Goal: Task Accomplishment & Management: Complete application form

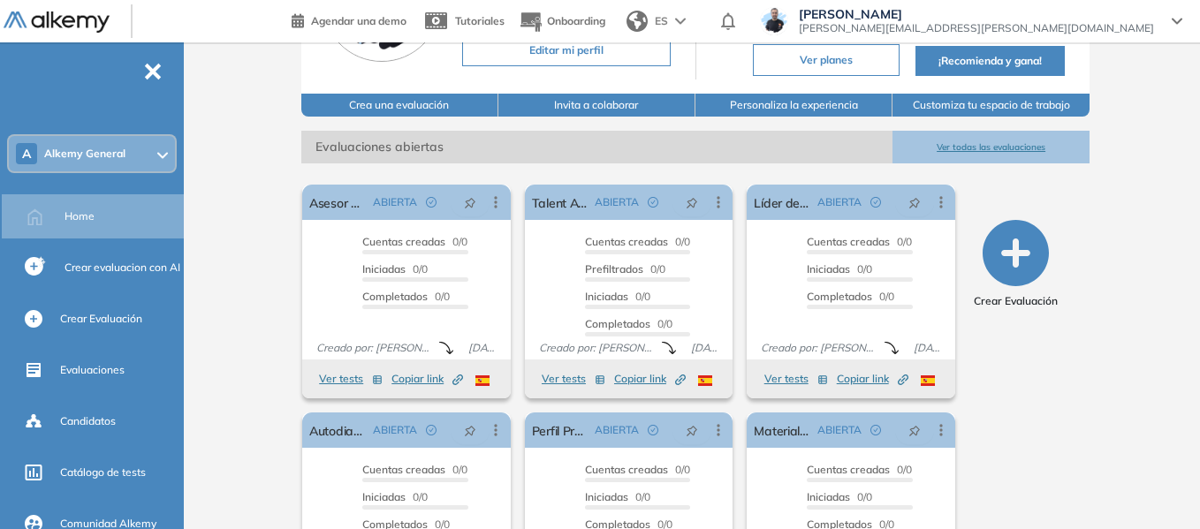
click at [117, 147] on span "Alkemy General" at bounding box center [84, 154] width 81 height 14
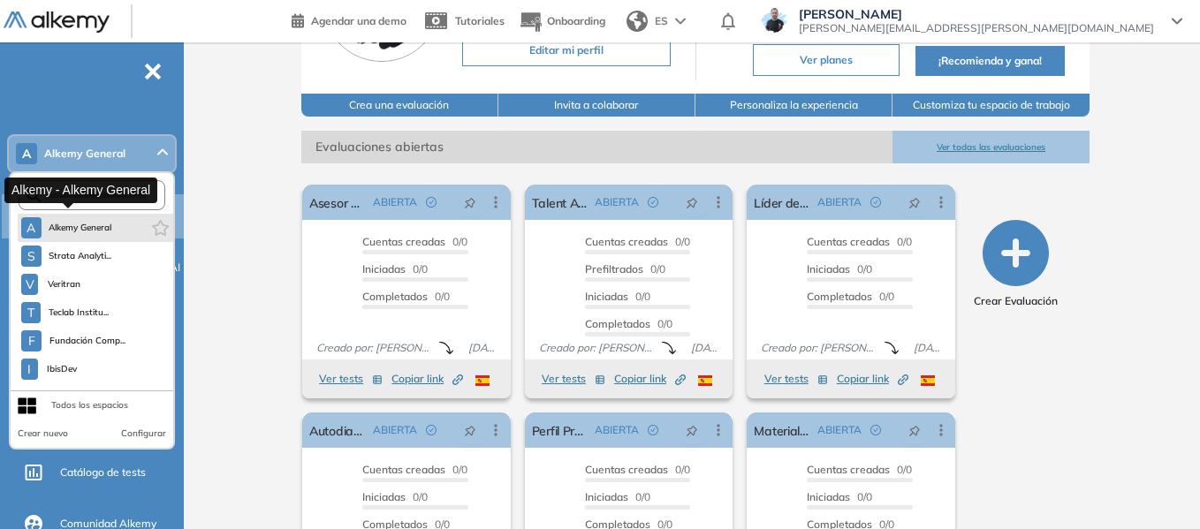
click at [97, 228] on span "Alkemy General" at bounding box center [81, 228] width 64 height 14
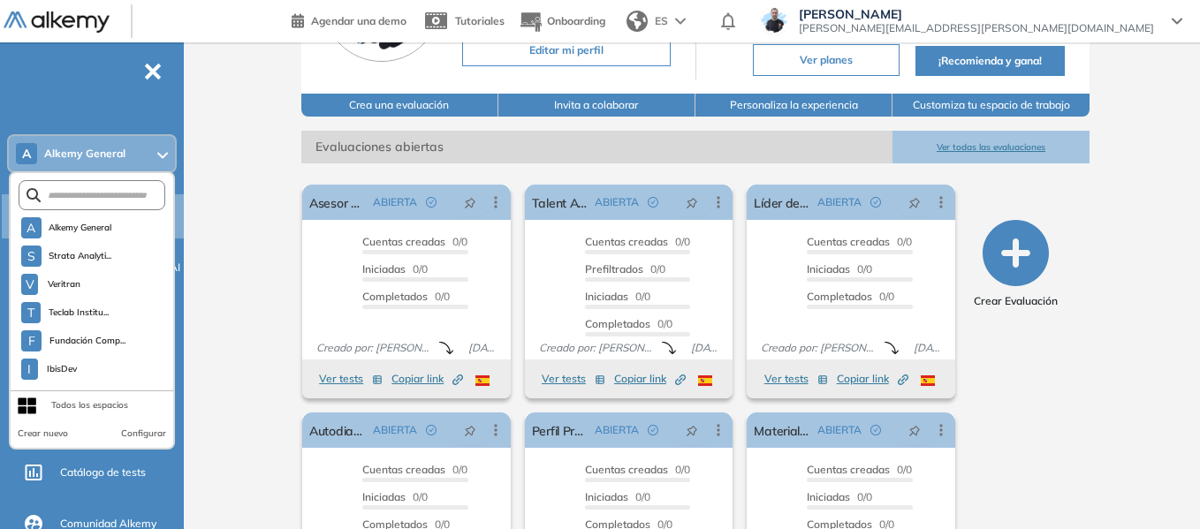
click at [255, 180] on div "Alkemy General [PERSON_NAME] ¡Tu perfil está completo! Editar mi perfil Plan Sp…" at bounding box center [695, 257] width 1009 height 782
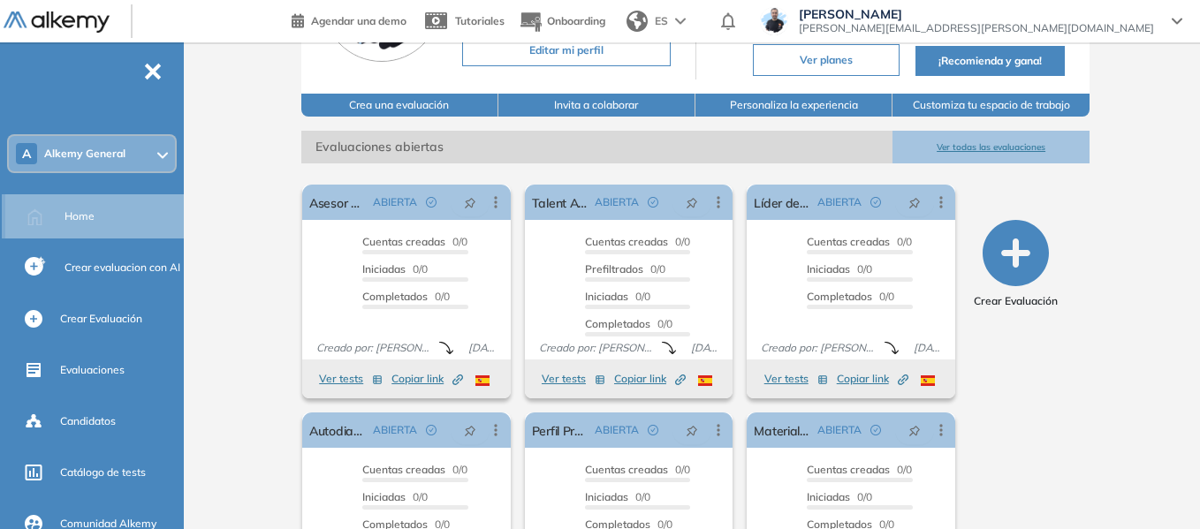
click at [99, 208] on div "Home" at bounding box center [122, 216] width 116 height 30
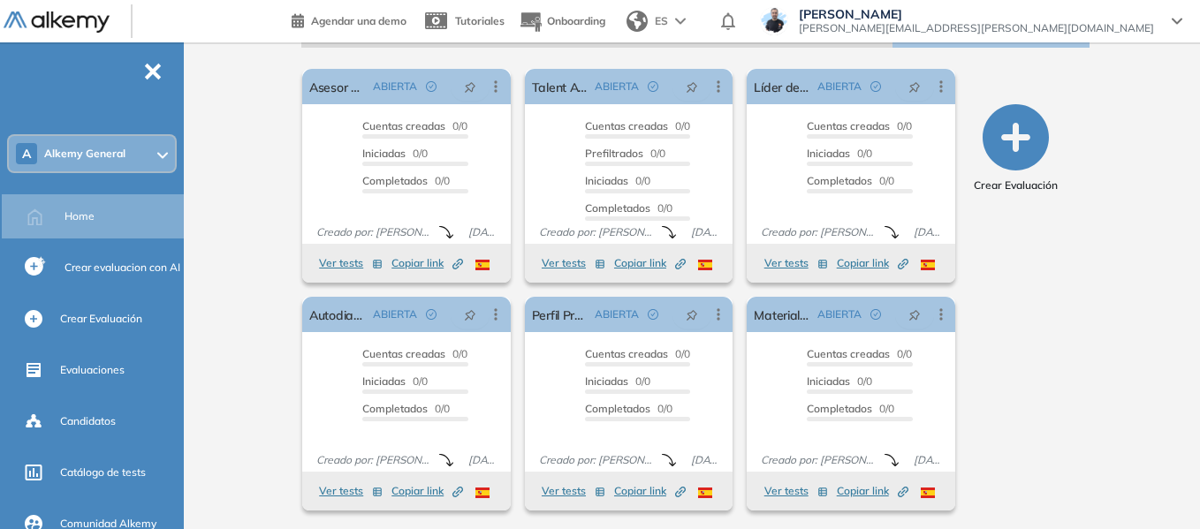
scroll to position [295, 0]
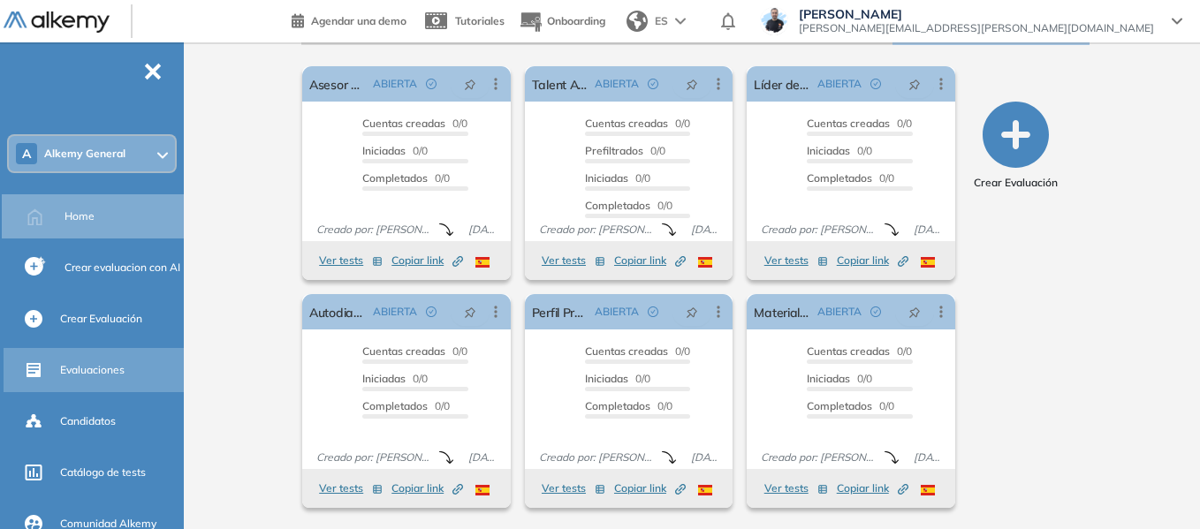
click at [92, 374] on span "Evaluaciones" at bounding box center [92, 370] width 64 height 16
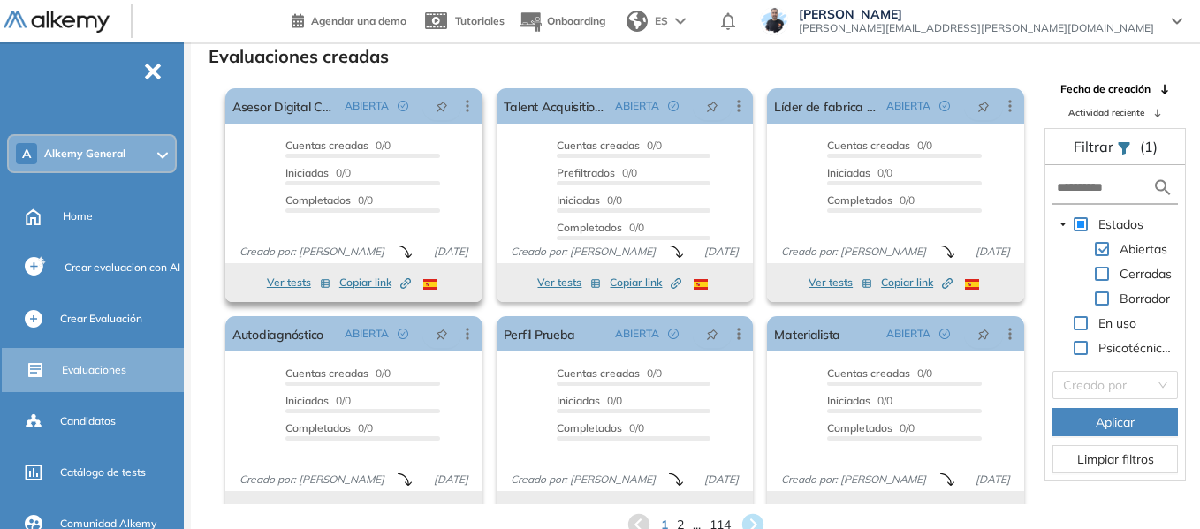
scroll to position [33, 0]
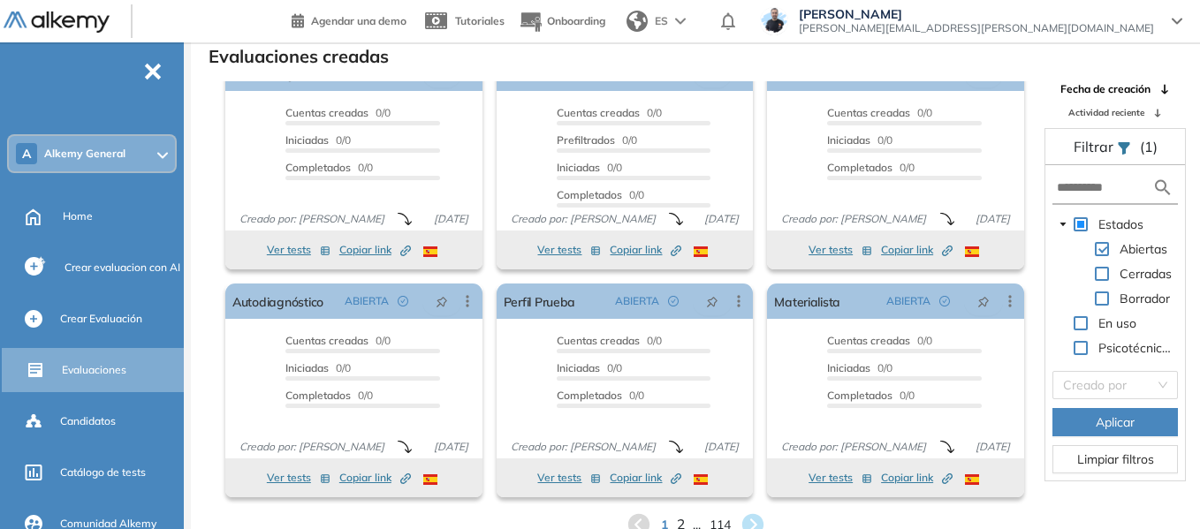
click at [680, 519] on span "2" at bounding box center [680, 525] width 8 height 20
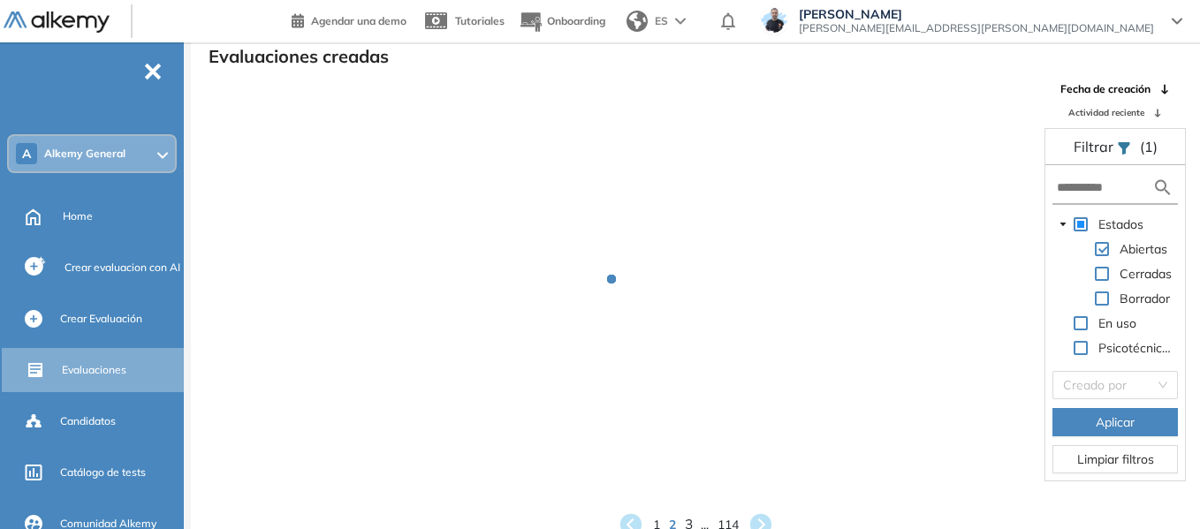
scroll to position [1, 0]
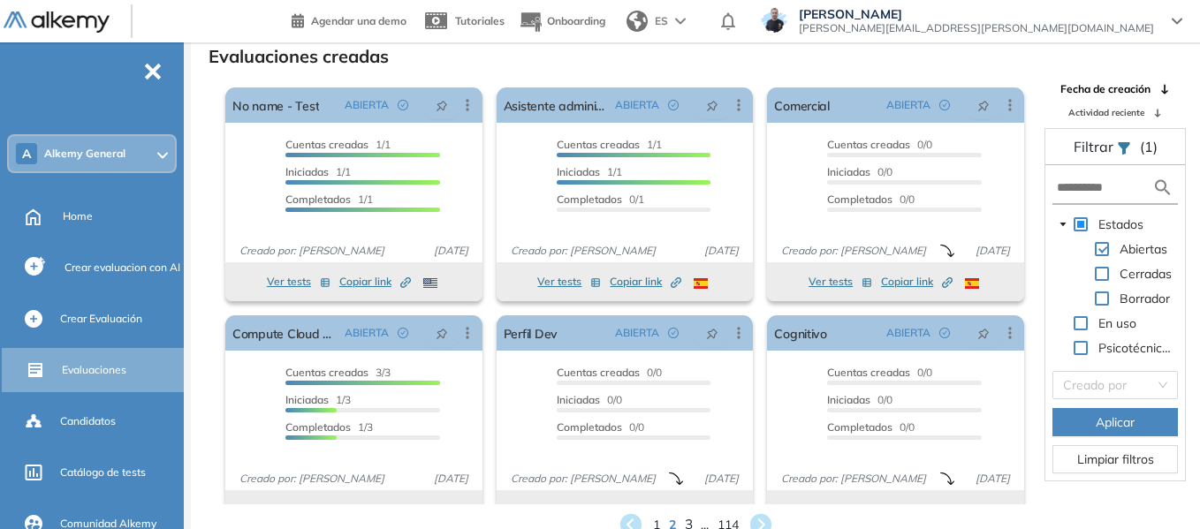
click at [691, 526] on span "3" at bounding box center [688, 525] width 8 height 20
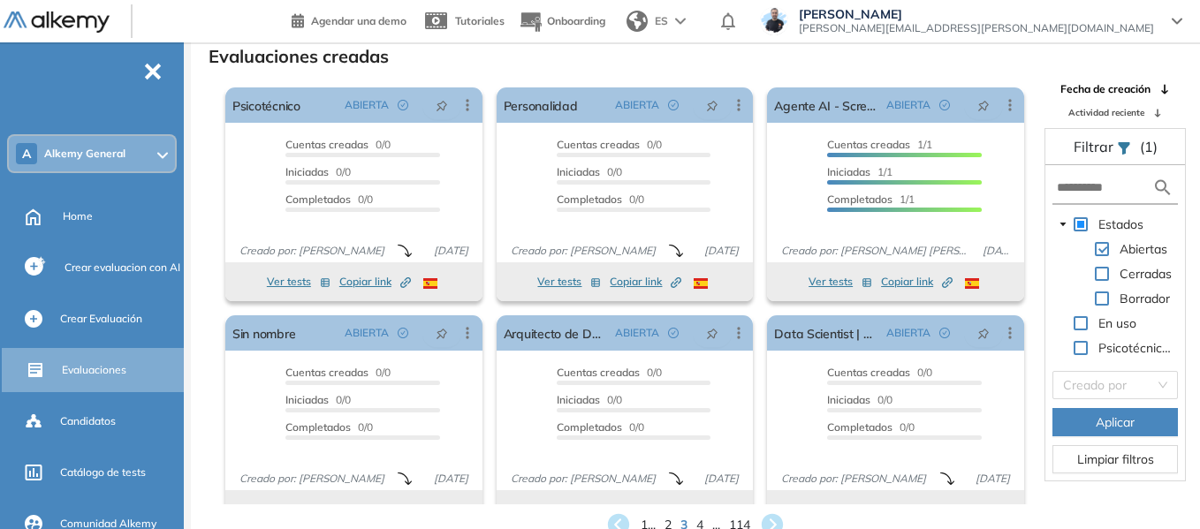
scroll to position [33, 0]
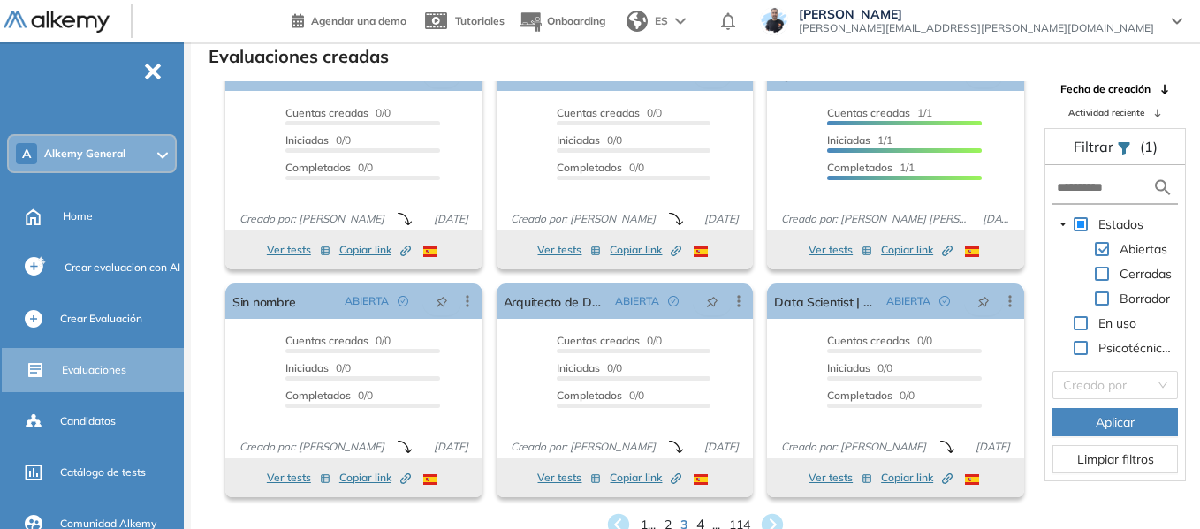
click at [699, 518] on span "4" at bounding box center [700, 525] width 8 height 20
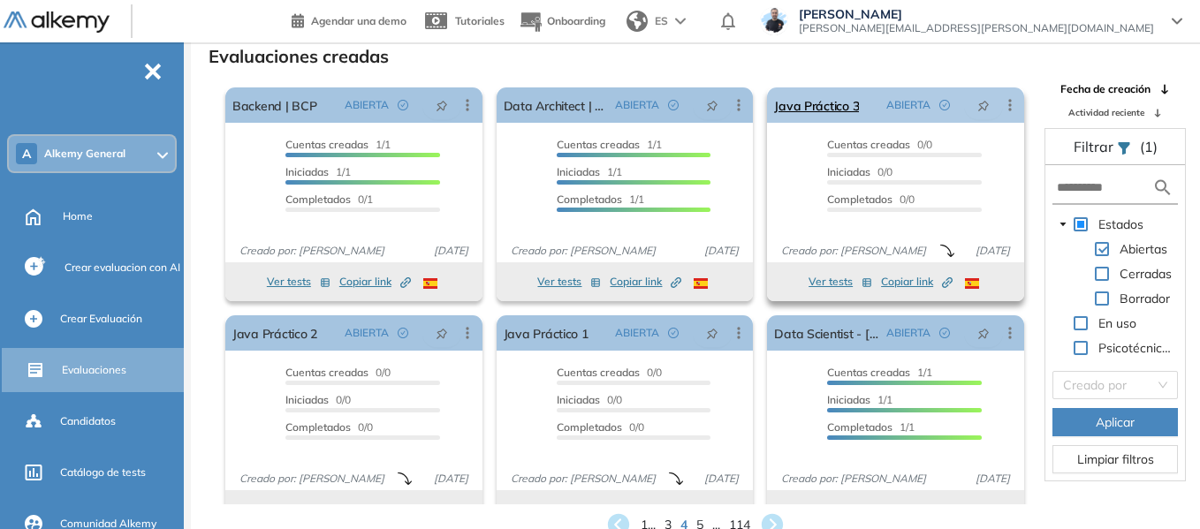
click at [1007, 104] on icon at bounding box center [1010, 105] width 18 height 18
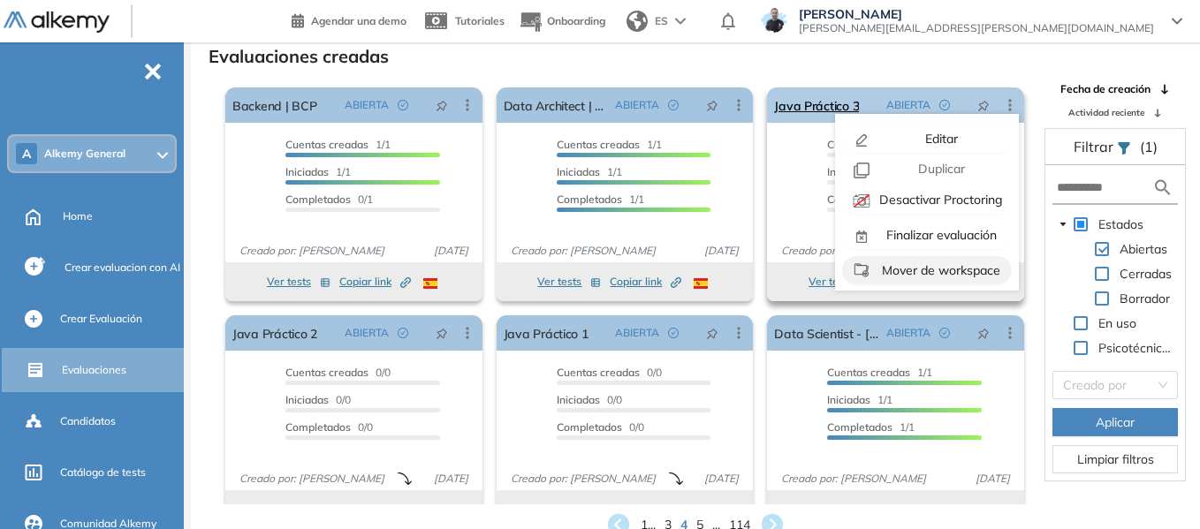
click at [943, 271] on span "Mover de workspace" at bounding box center [939, 270] width 122 height 16
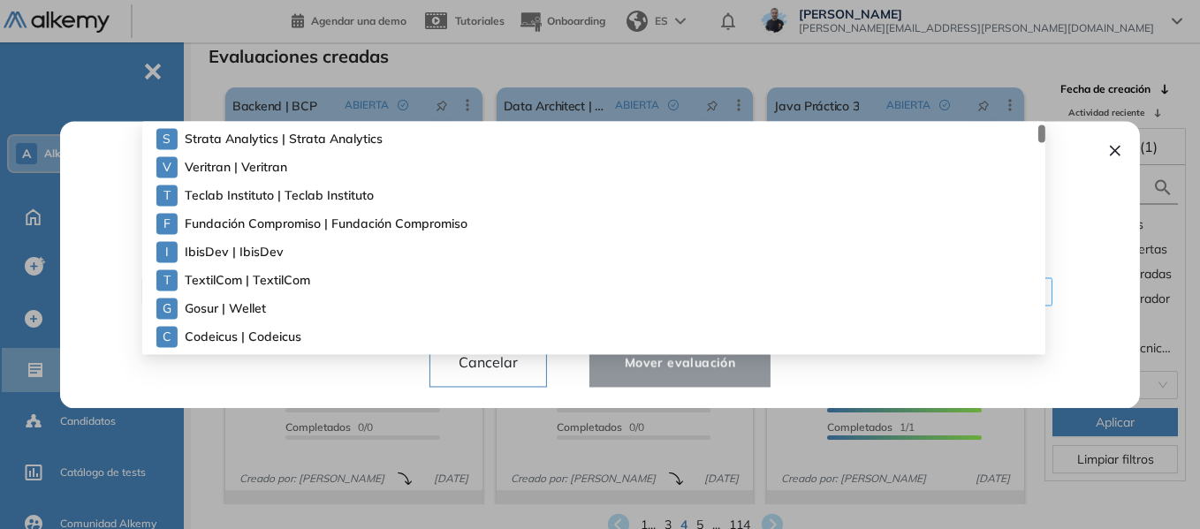
click at [662, 299] on div "¿Quiere mover la evaluación a otro espacio de trabajo? ¡Cuidado! Ten en cuenta …" at bounding box center [599, 264] width 1037 height 287
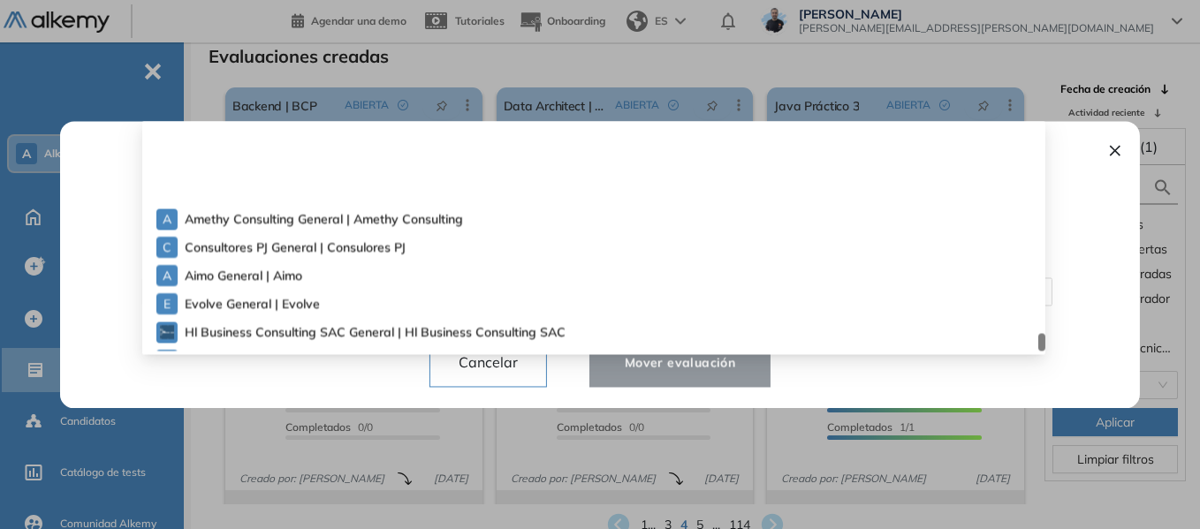
scroll to position [4409, 0]
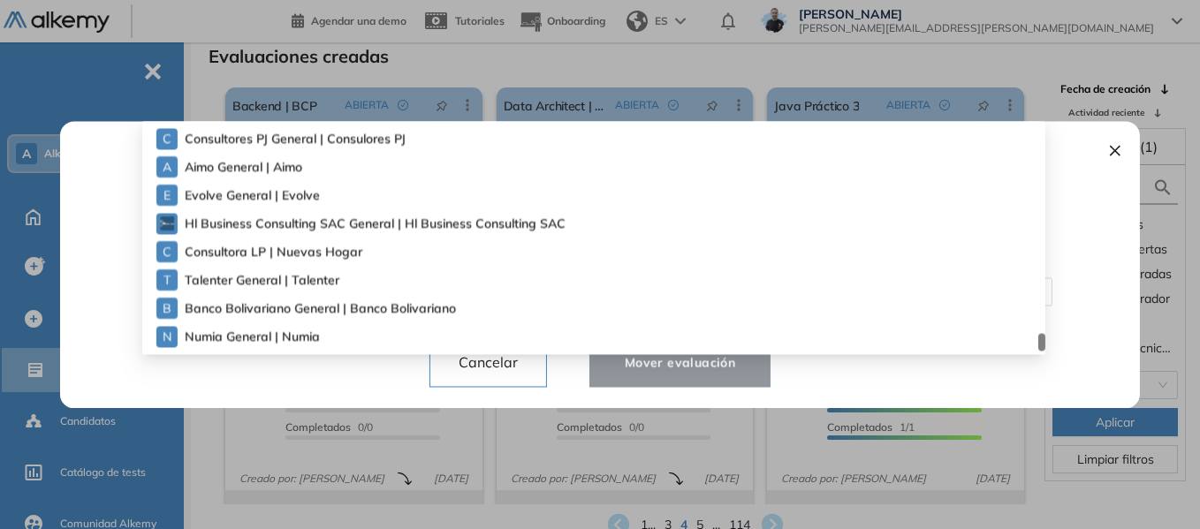
drag, startPoint x: 1043, startPoint y: 132, endPoint x: 1046, endPoint y: 359, distance: 227.0
click at [1046, 359] on div "¿Quiere mover la evaluación a otro espacio de trabajo? ¡Cuidado! Ten en cuenta …" at bounding box center [599, 264] width 1037 height 287
click at [305, 341] on span "Numia General | Numia" at bounding box center [246, 336] width 123 height 19
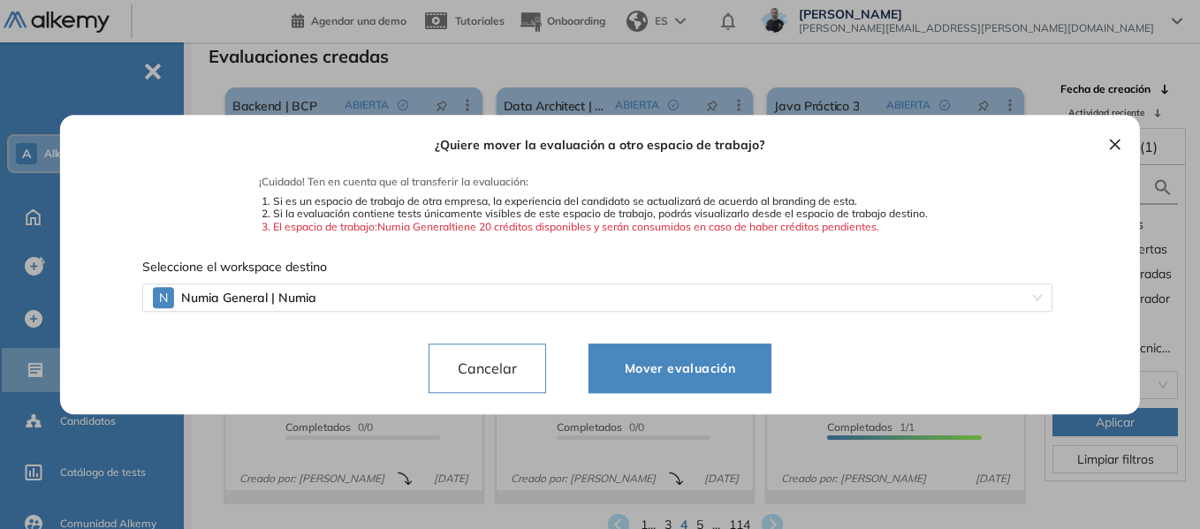
click at [690, 371] on span "Mover evaluación" at bounding box center [679, 368] width 139 height 21
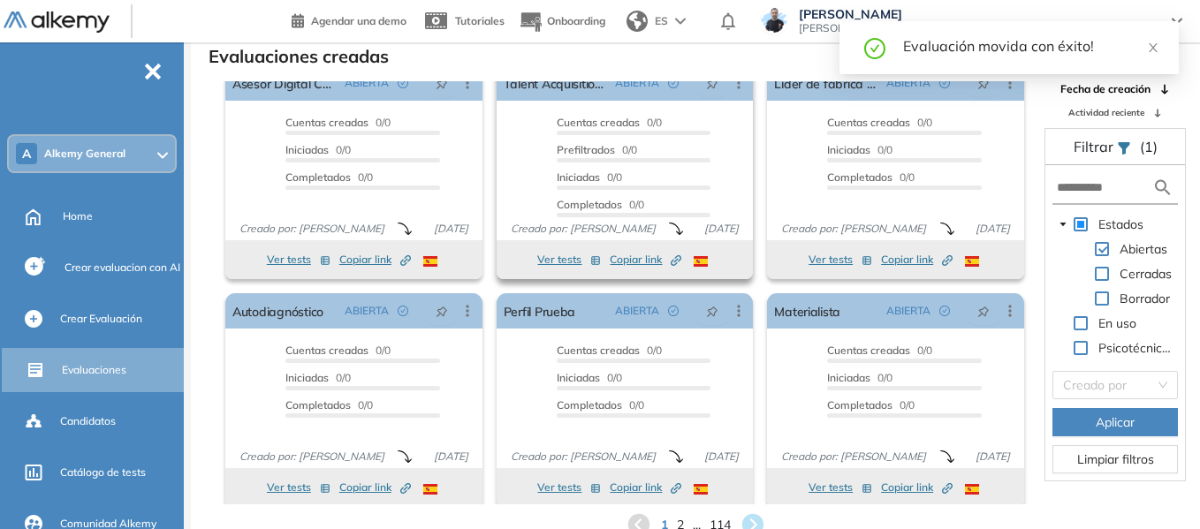
scroll to position [33, 0]
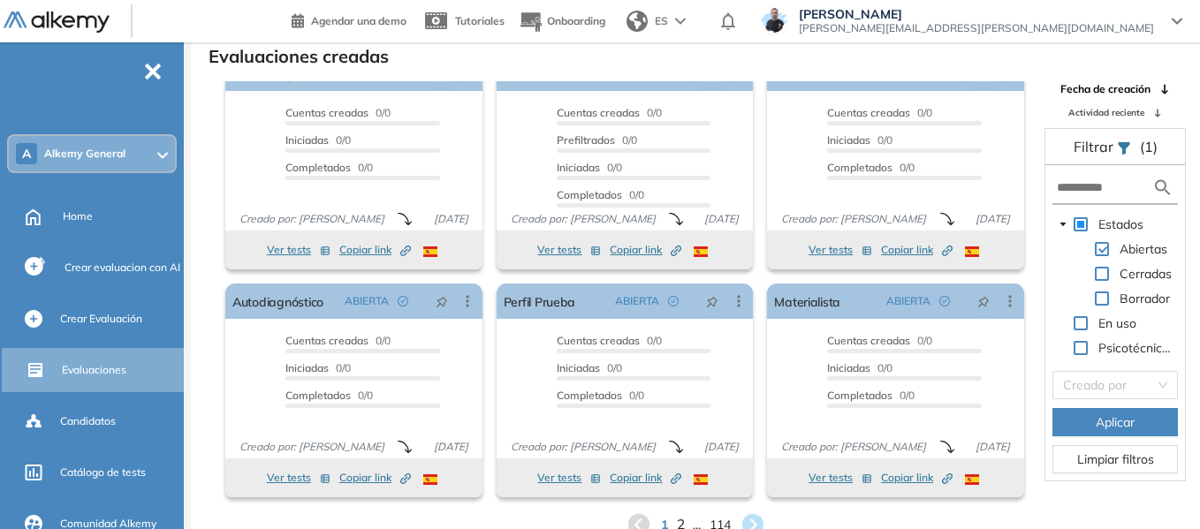
click at [681, 519] on span "2" at bounding box center [680, 525] width 8 height 20
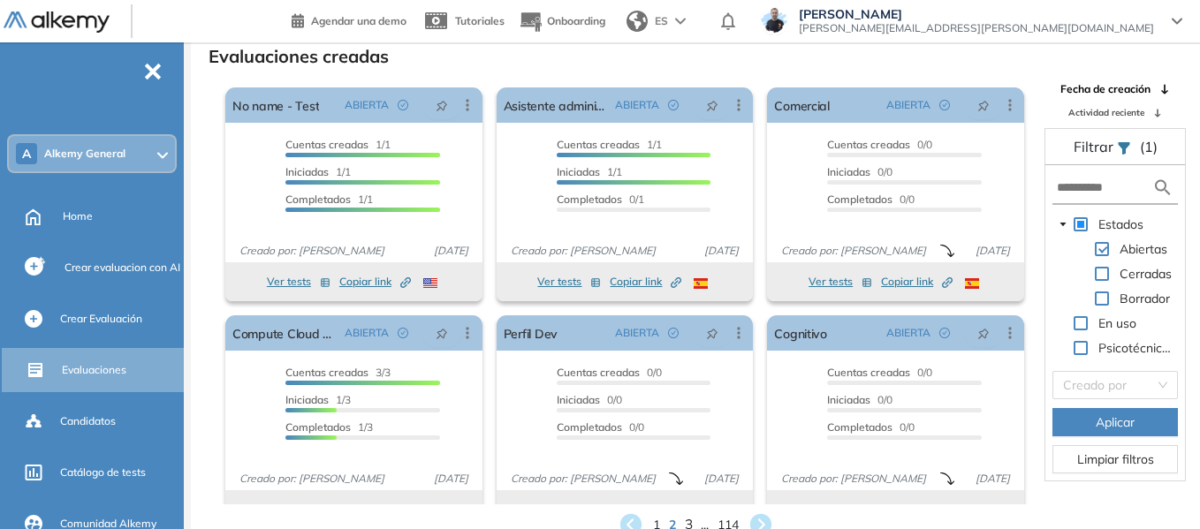
click at [689, 522] on span "3" at bounding box center [688, 525] width 8 height 20
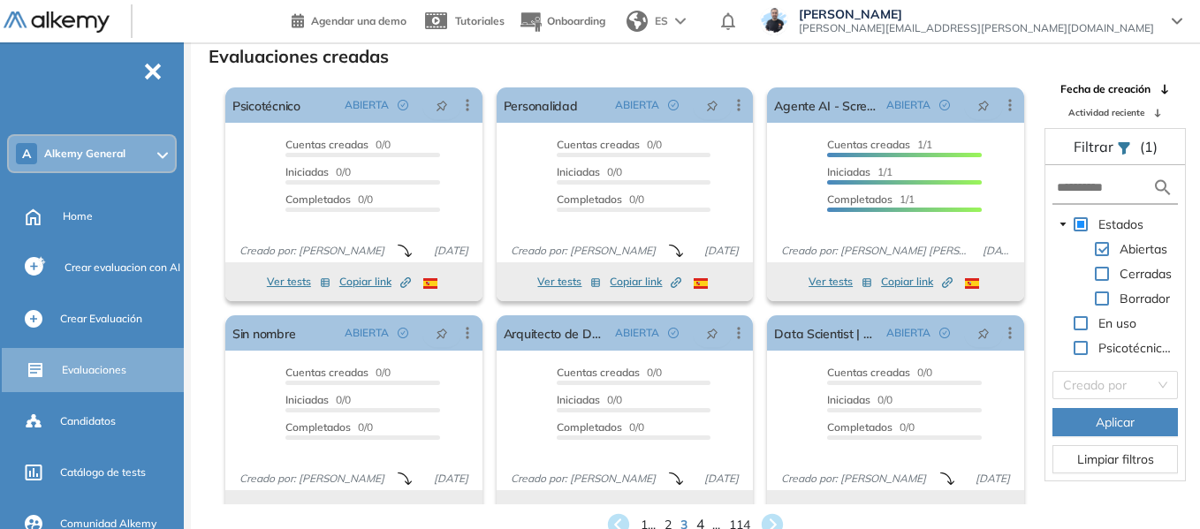
click at [700, 518] on span "4" at bounding box center [700, 525] width 8 height 20
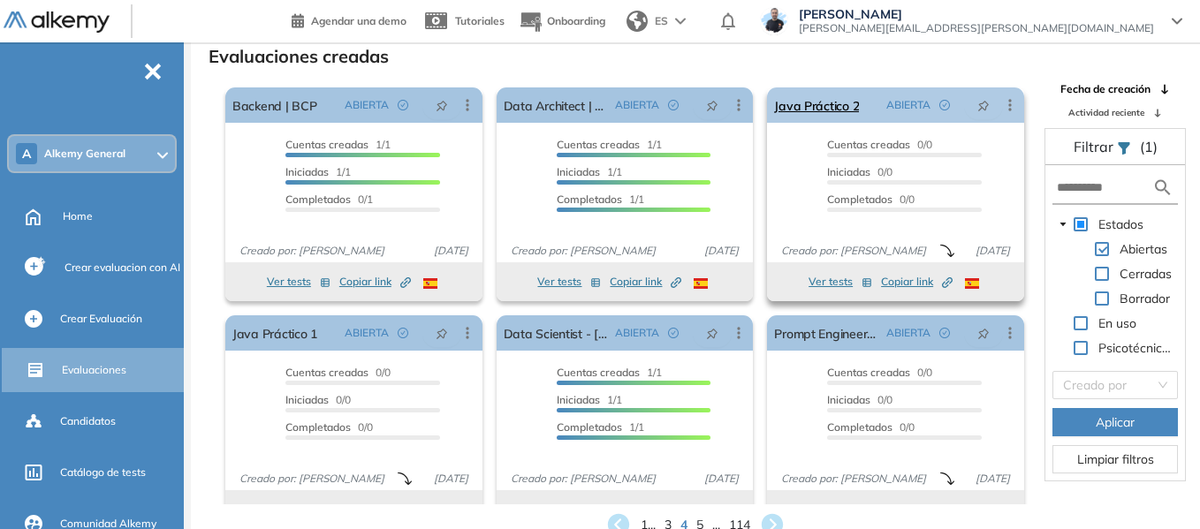
click at [1004, 103] on icon at bounding box center [1010, 105] width 18 height 18
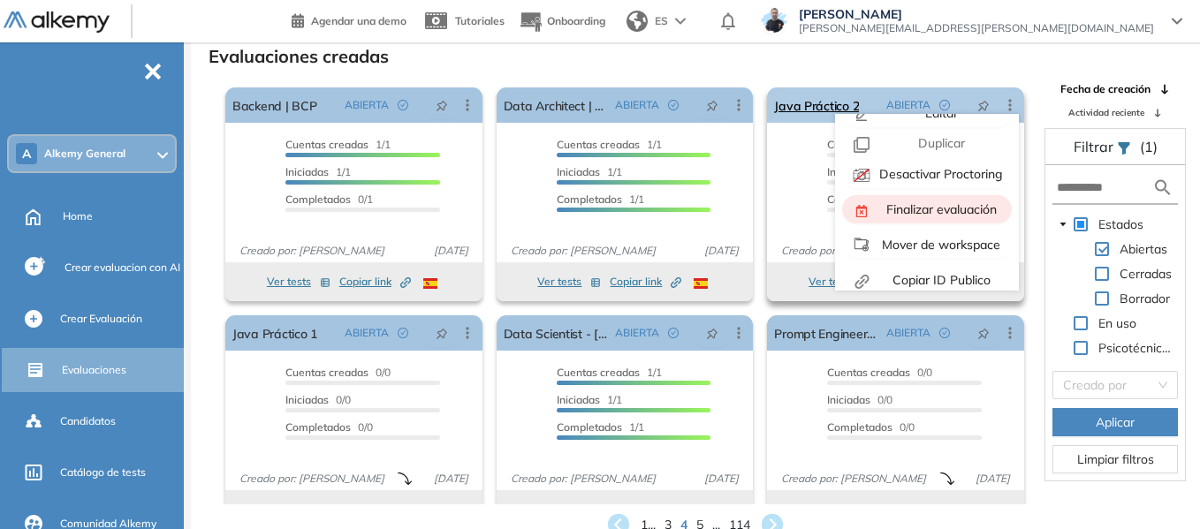
scroll to position [40, 0]
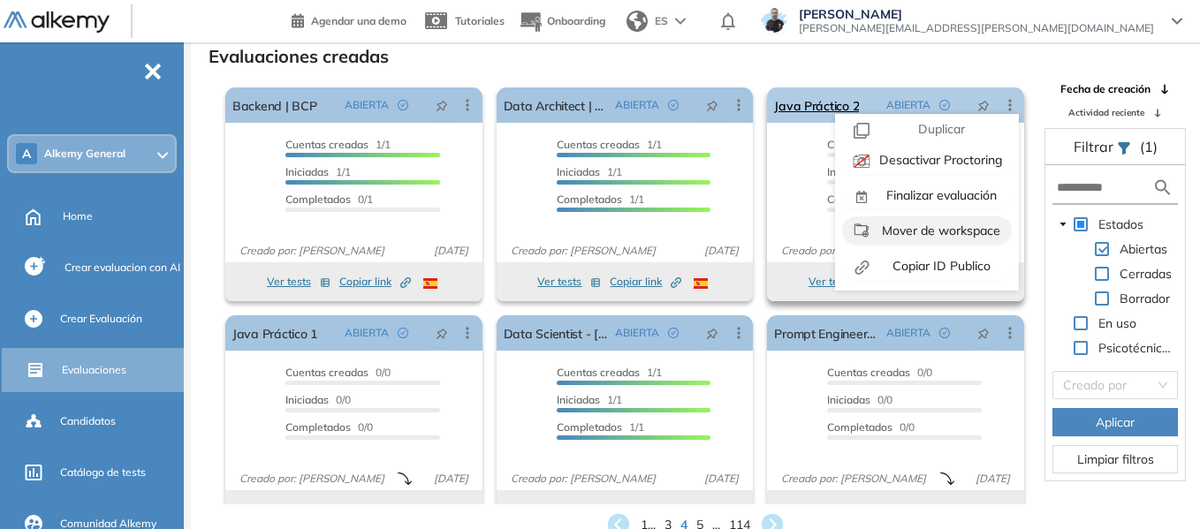
click at [910, 231] on span "Mover de workspace" at bounding box center [939, 231] width 122 height 16
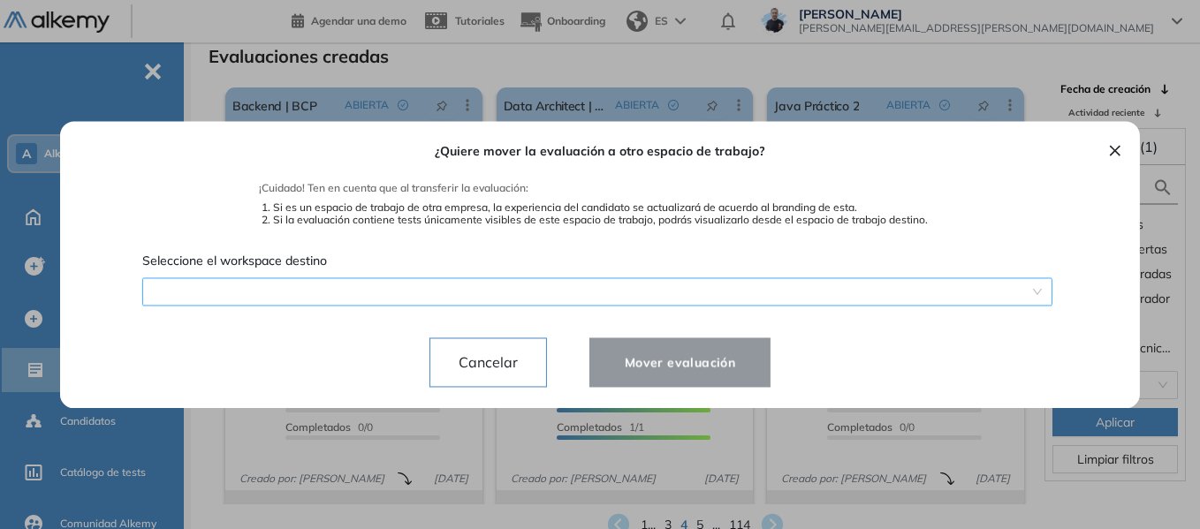
click at [617, 288] on div "¿Quiere mover la evaluación a otro espacio de trabajo? ¡Cuidado! Ten en cuenta …" at bounding box center [599, 264] width 1037 height 287
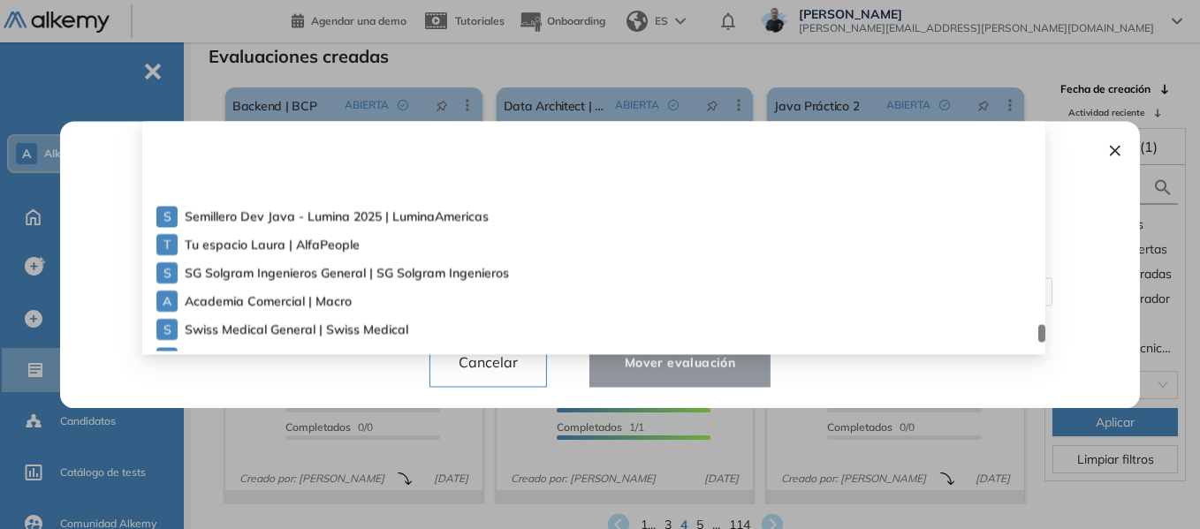
scroll to position [4424, 0]
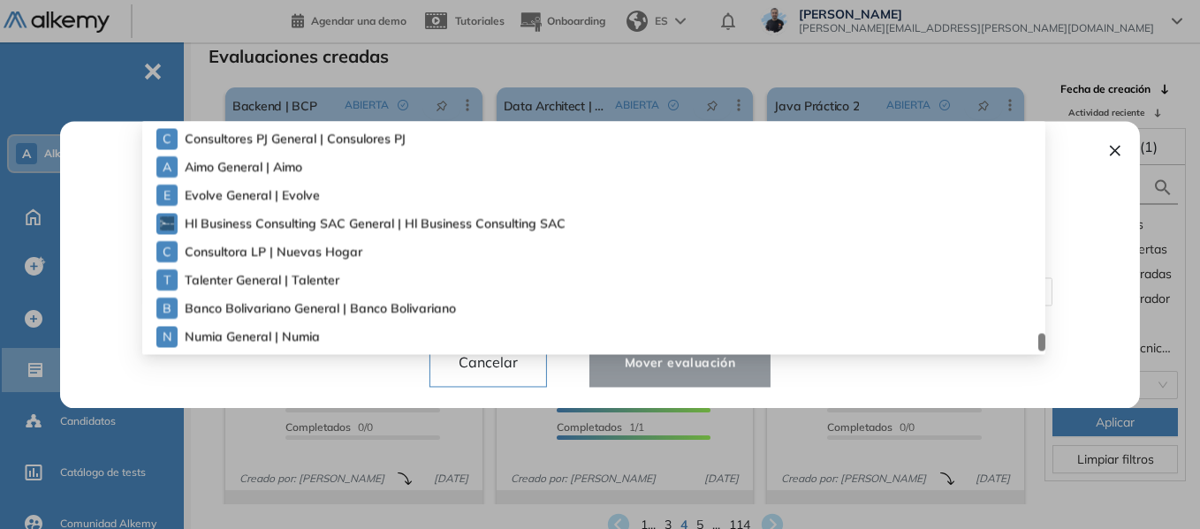
drag, startPoint x: 1043, startPoint y: 131, endPoint x: 1018, endPoint y: 360, distance: 230.1
click at [1033, 358] on div "¿Quiere mover la evaluación a otro espacio de trabajo? ¡Cuidado! Ten en cuenta …" at bounding box center [599, 264] width 1037 height 287
click at [296, 335] on span "Numia General | Numia" at bounding box center [246, 336] width 123 height 19
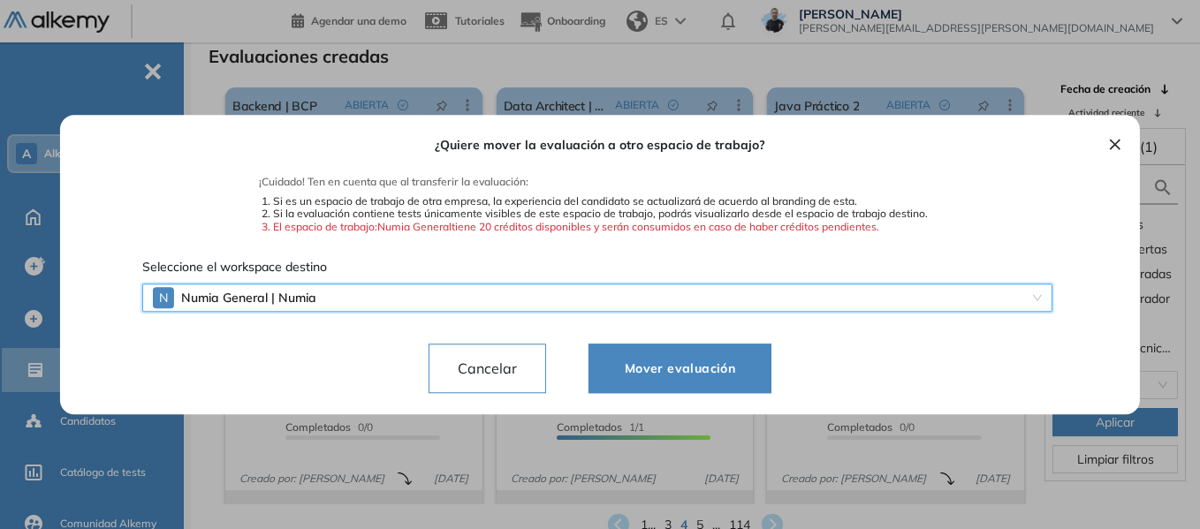
click at [670, 366] on span "Mover evaluación" at bounding box center [679, 368] width 139 height 21
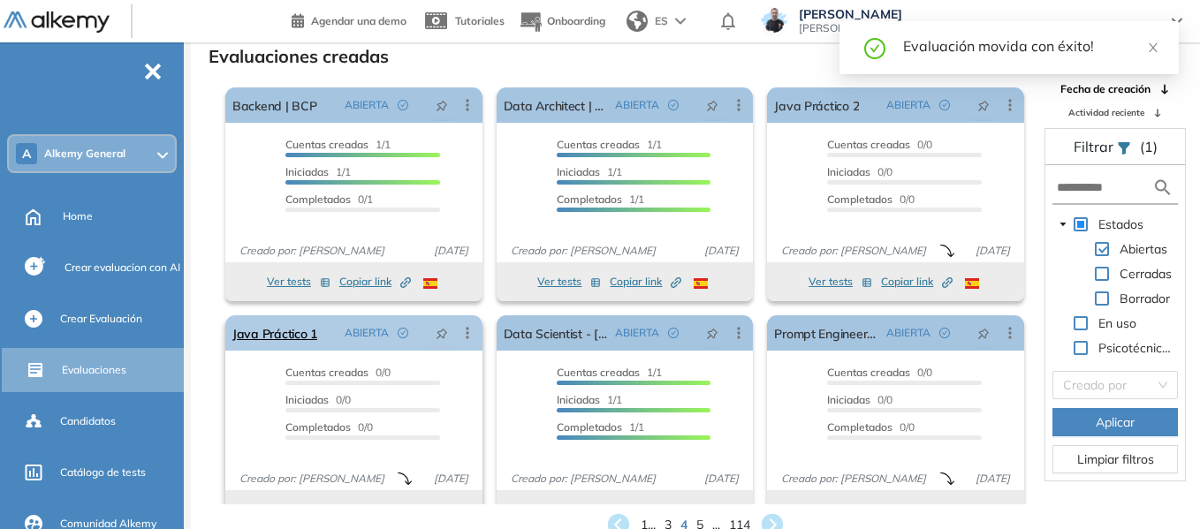
click at [469, 330] on icon at bounding box center [467, 333] width 18 height 18
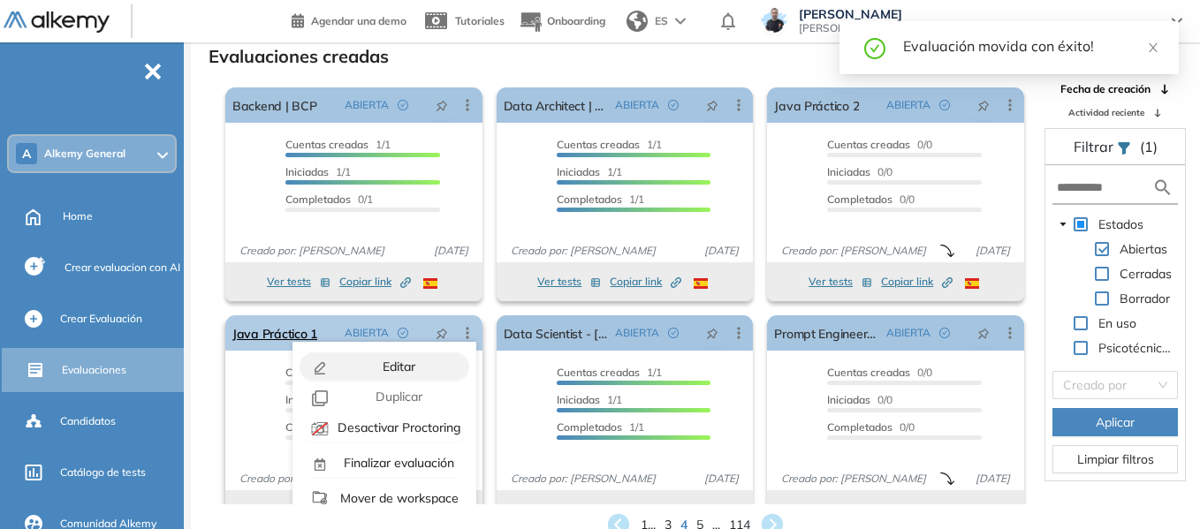
scroll to position [40, 0]
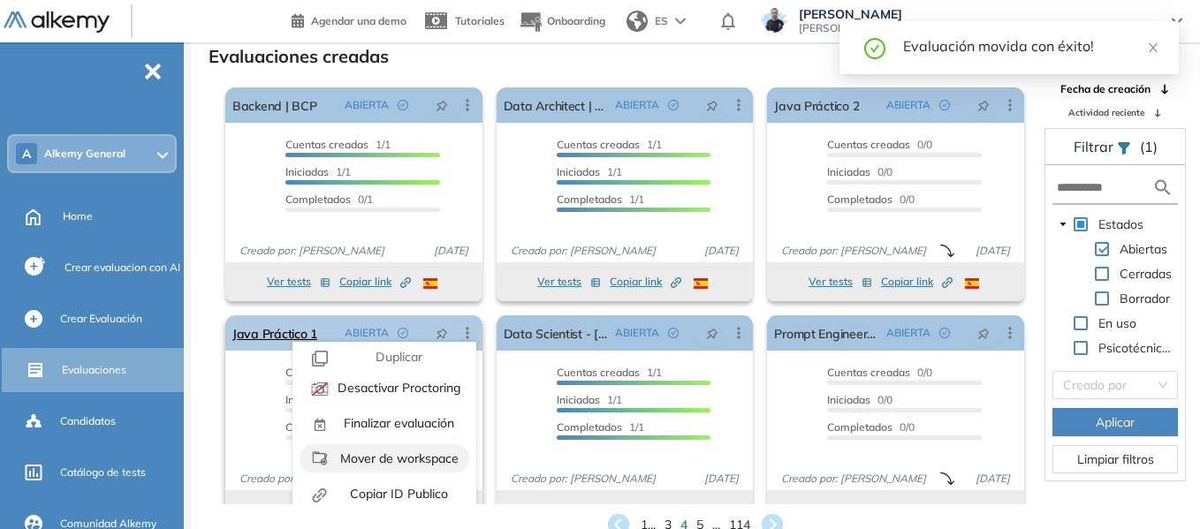
click at [409, 459] on span "Mover de workspace" at bounding box center [398, 458] width 122 height 16
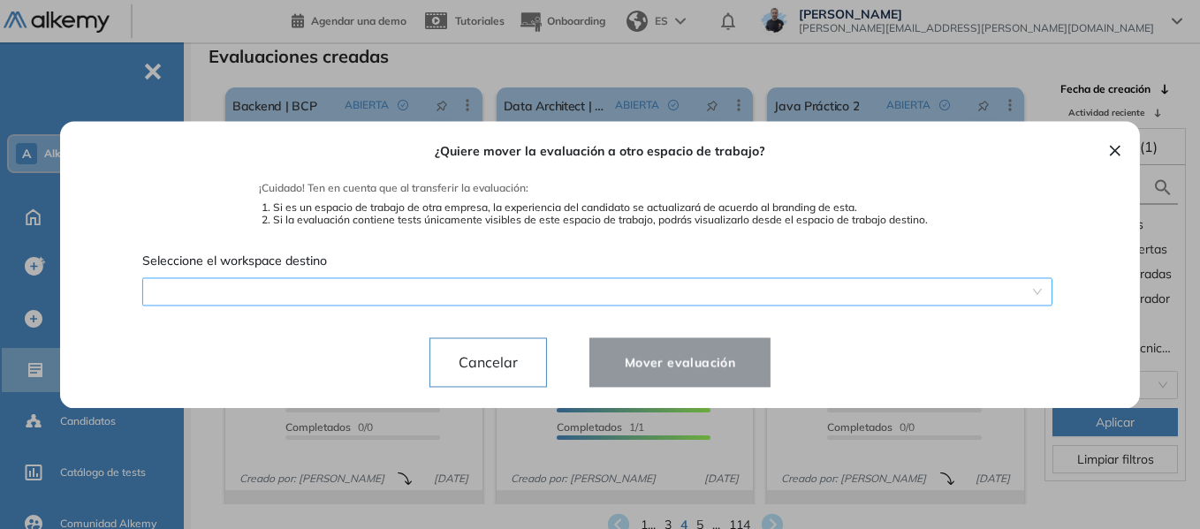
click at [874, 293] on div "¿Quiere mover la evaluación a otro espacio de trabajo? ¡Cuidado! Ten en cuenta …" at bounding box center [599, 264] width 1037 height 287
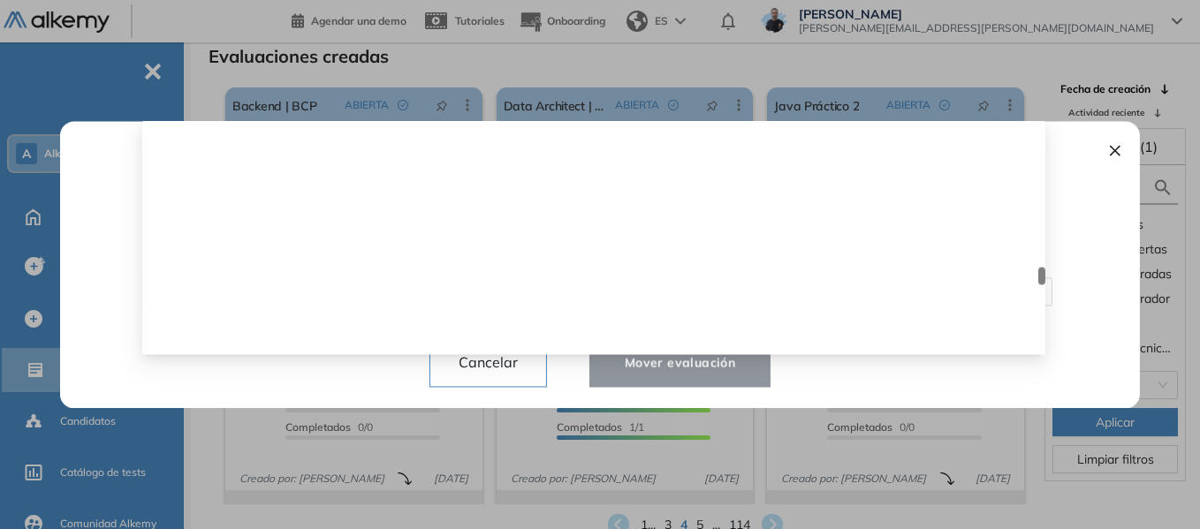
scroll to position [4494, 0]
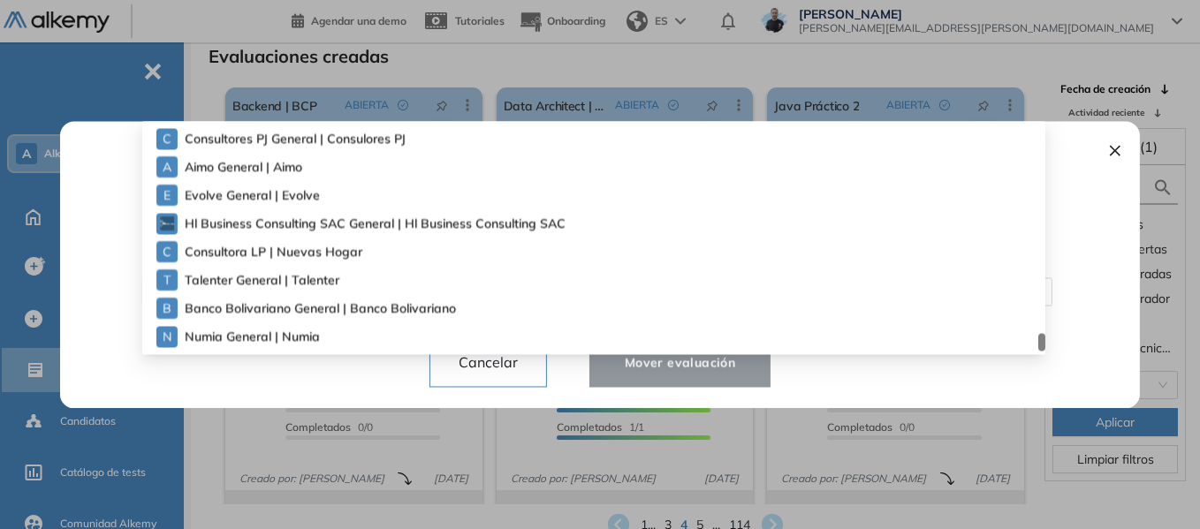
drag, startPoint x: 1042, startPoint y: 158, endPoint x: 1069, endPoint y: 342, distance: 185.6
click at [1032, 363] on div "¿Quiere mover la evaluación a otro espacio de trabajo? ¡Cuidado! Ten en cuenta …" at bounding box center [599, 264] width 1037 height 287
click at [280, 335] on span "Numia General | Numia" at bounding box center [246, 336] width 123 height 19
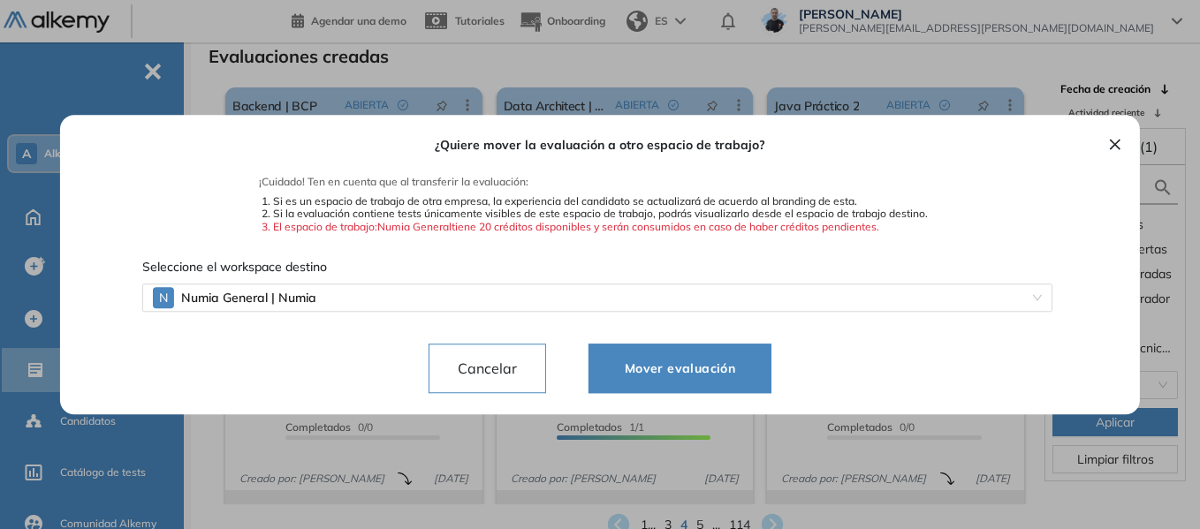
click at [660, 360] on span "Mover evaluación" at bounding box center [679, 368] width 139 height 21
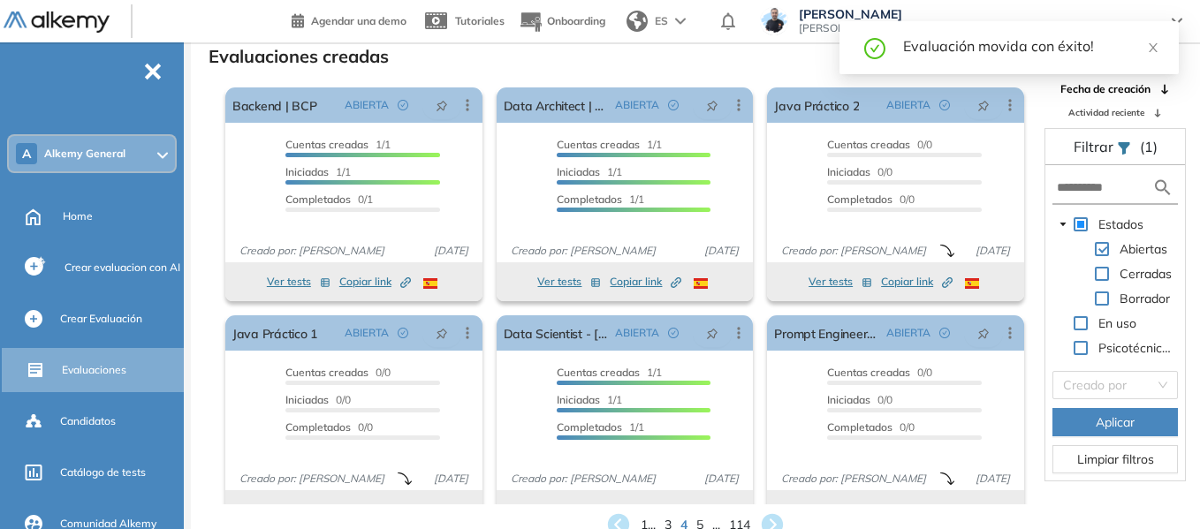
click at [153, 146] on div "A Alkemy General" at bounding box center [92, 153] width 166 height 35
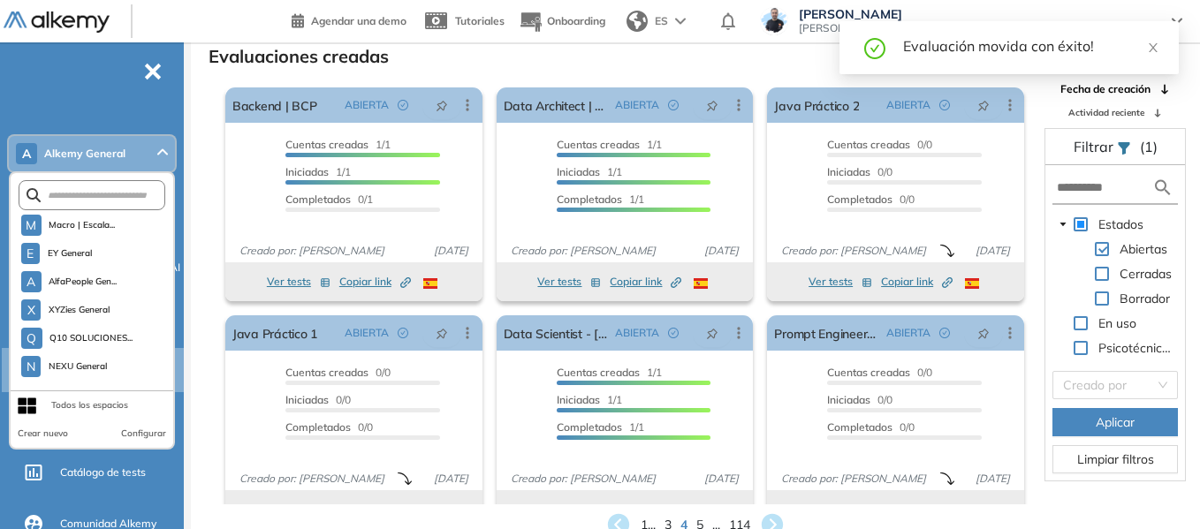
scroll to position [4951, 0]
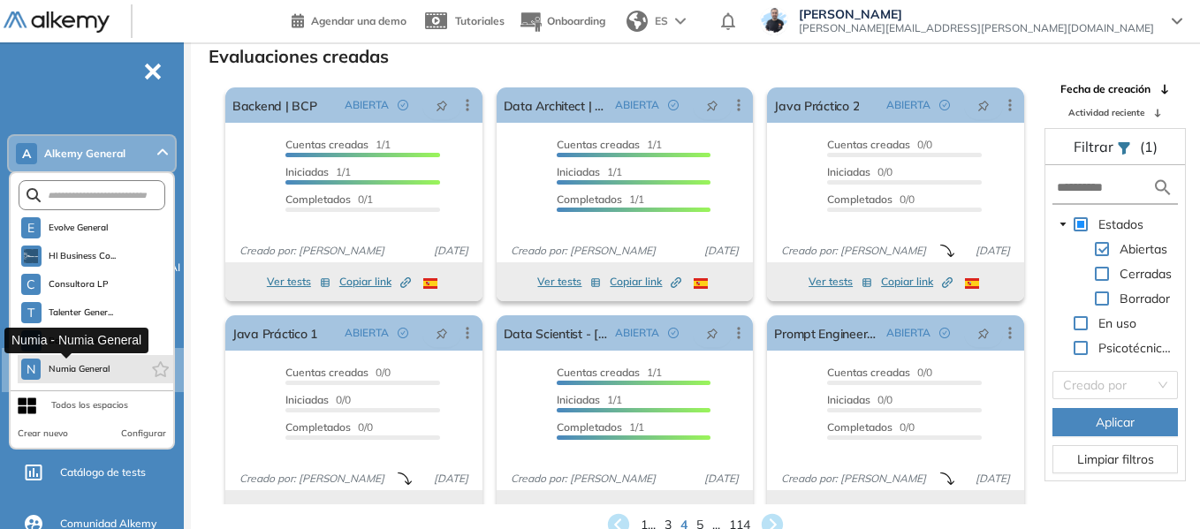
click at [91, 368] on span "Numia General" at bounding box center [79, 369] width 63 height 14
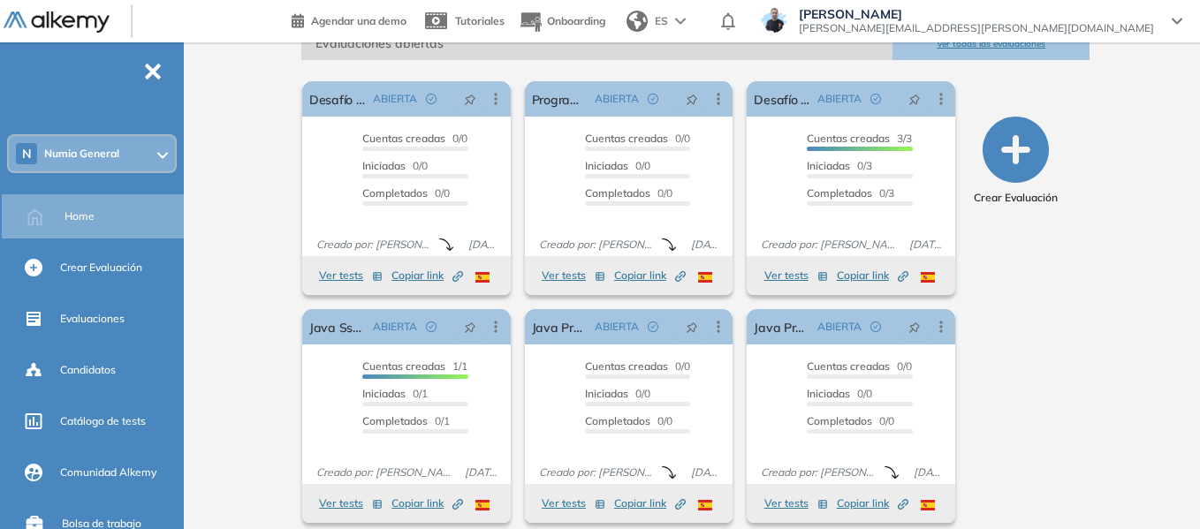
scroll to position [275, 0]
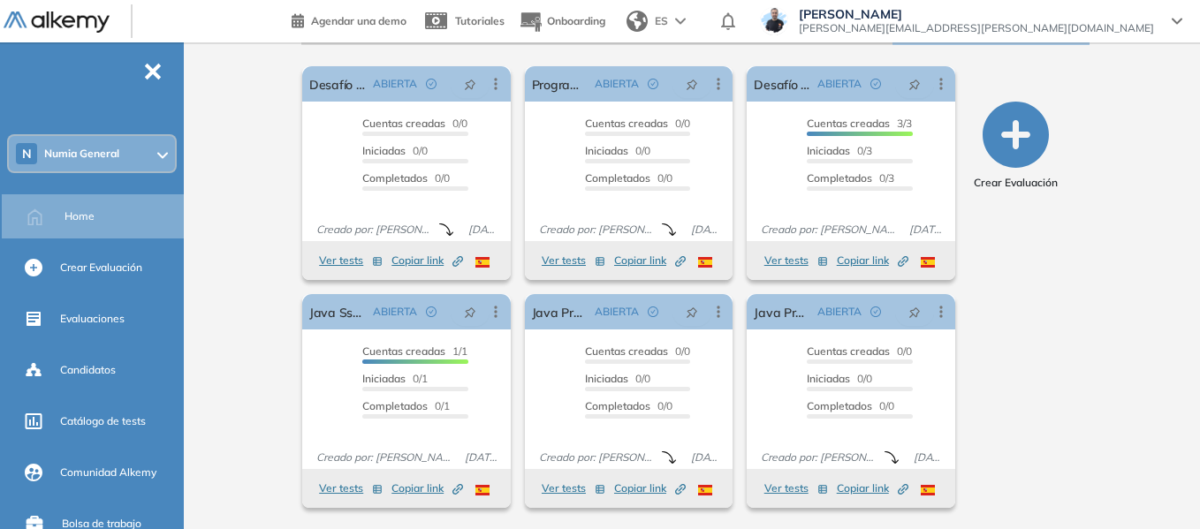
click at [129, 158] on div "N Numia General" at bounding box center [92, 153] width 166 height 35
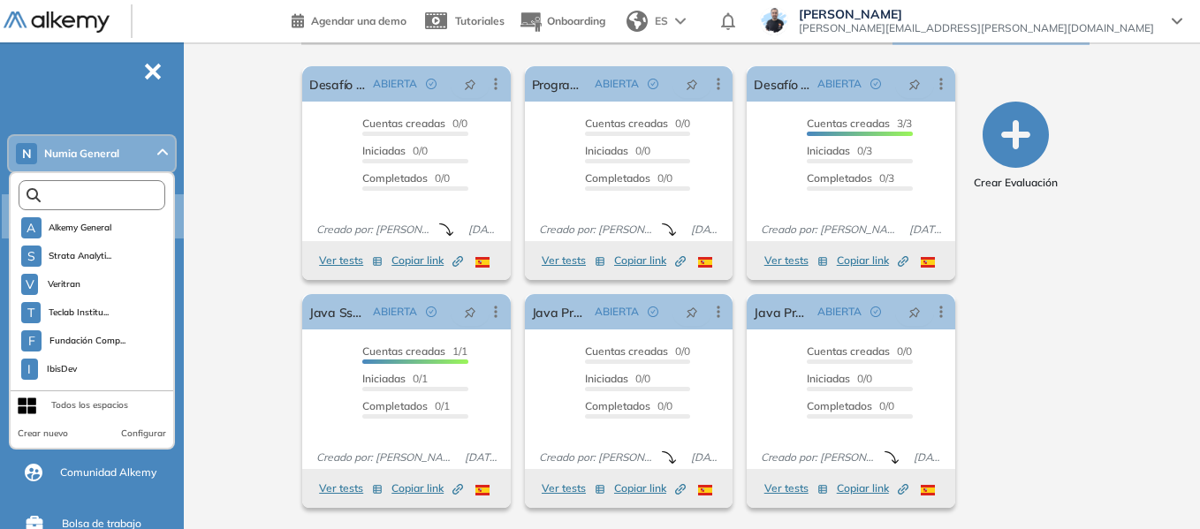
click at [104, 199] on input "text" at bounding box center [96, 195] width 110 height 13
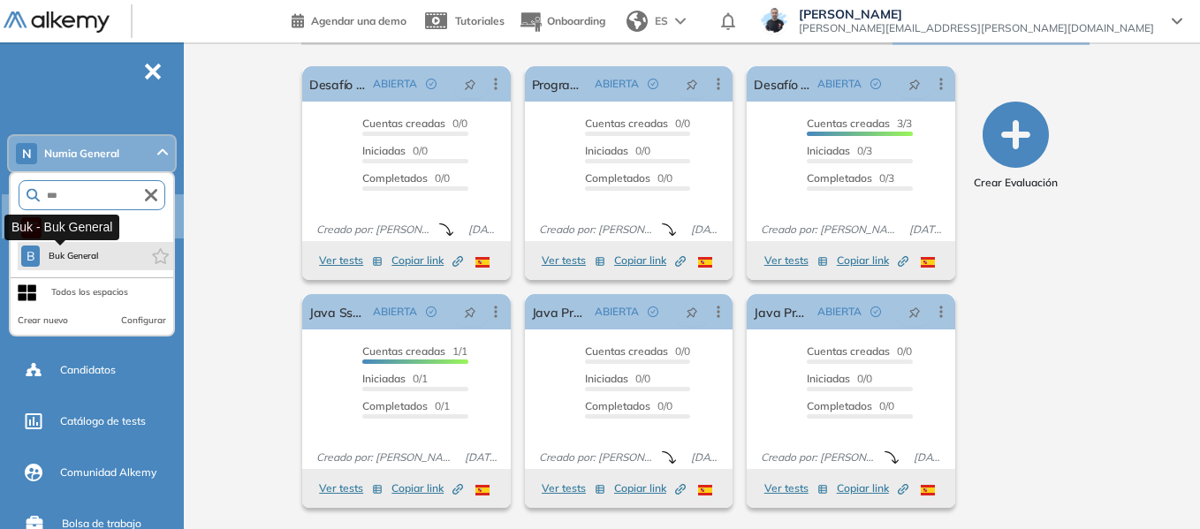
type input "***"
click at [64, 259] on span "Buk General" at bounding box center [73, 256] width 52 height 14
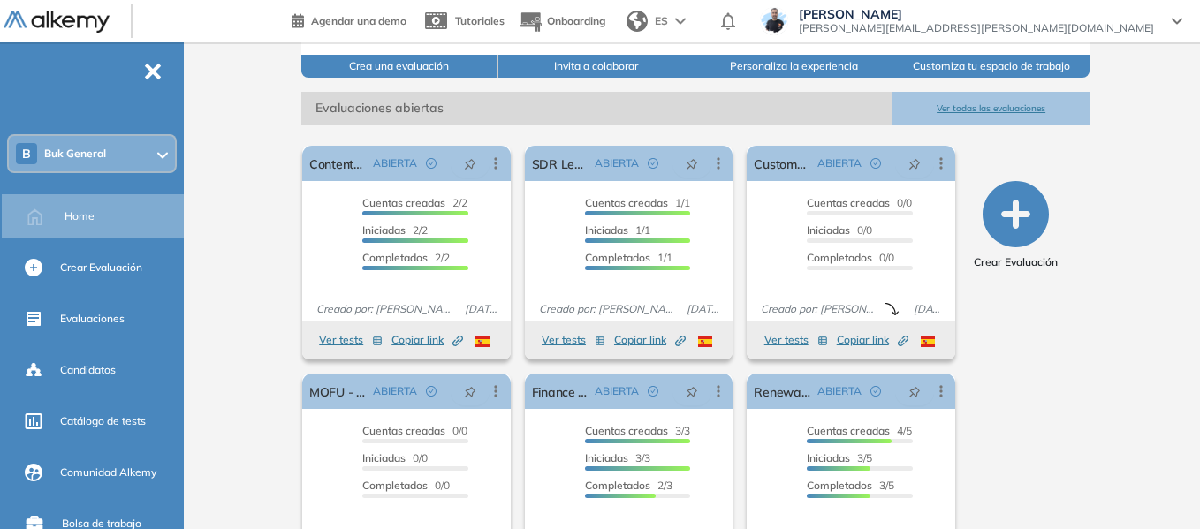
scroll to position [322, 0]
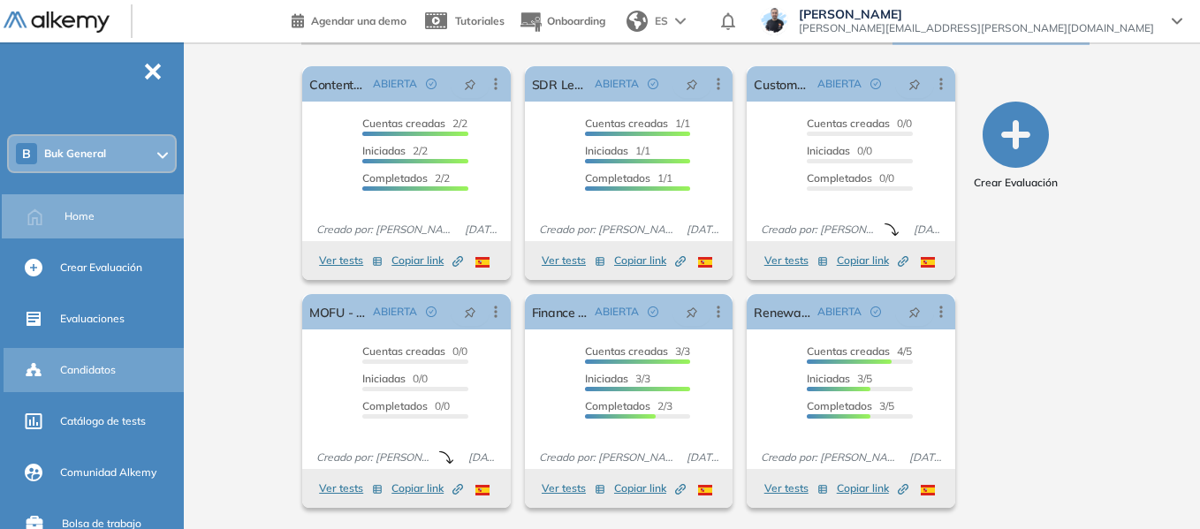
click at [100, 377] on span "Candidatos" at bounding box center [88, 370] width 56 height 16
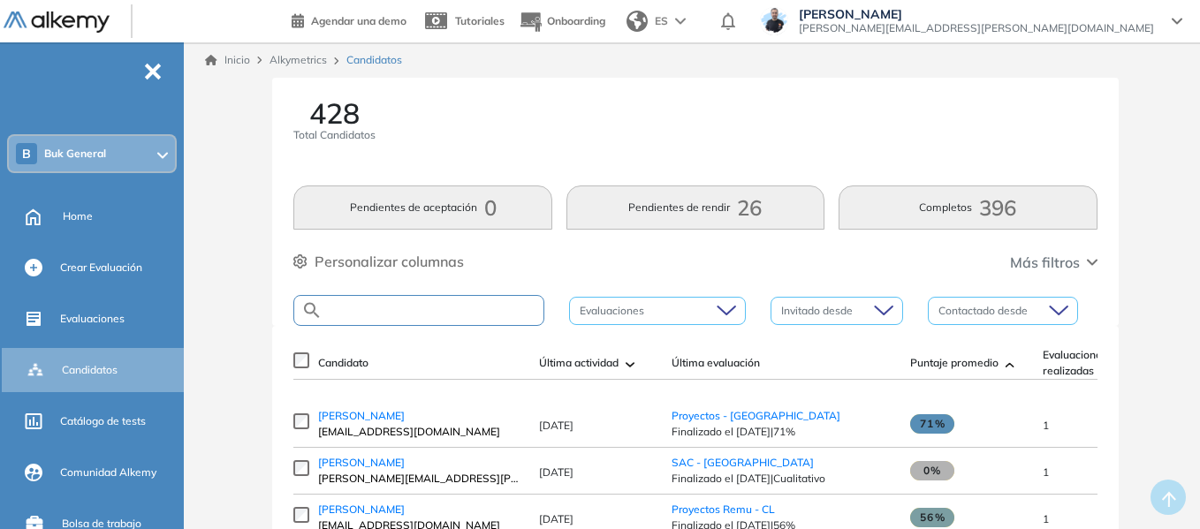
click at [435, 314] on input "text" at bounding box center [432, 310] width 221 height 13
paste input "**********"
type input "**********"
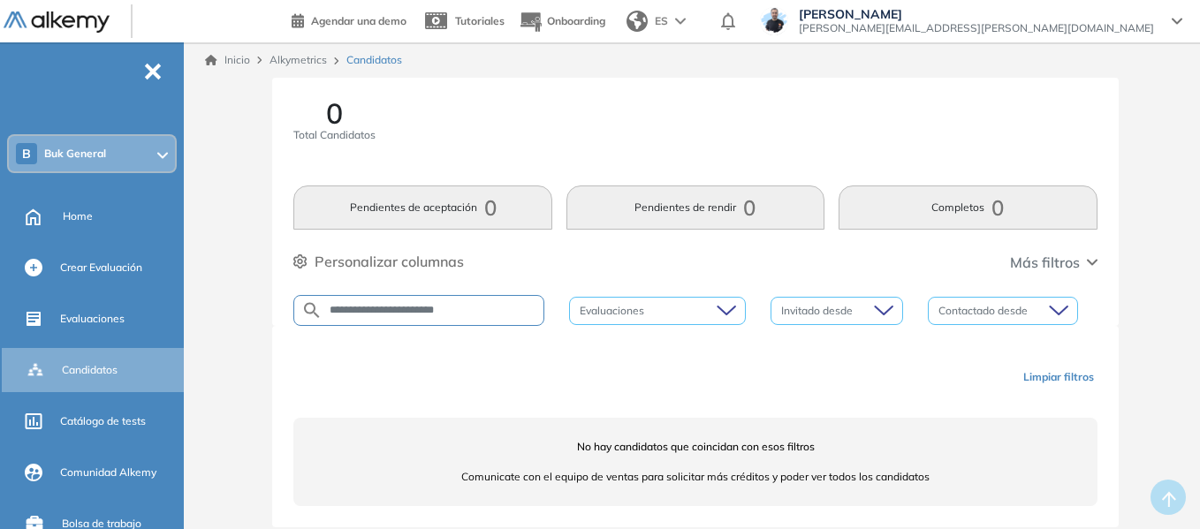
click at [1093, 382] on button "Limpiar filtros" at bounding box center [1058, 377] width 85 height 30
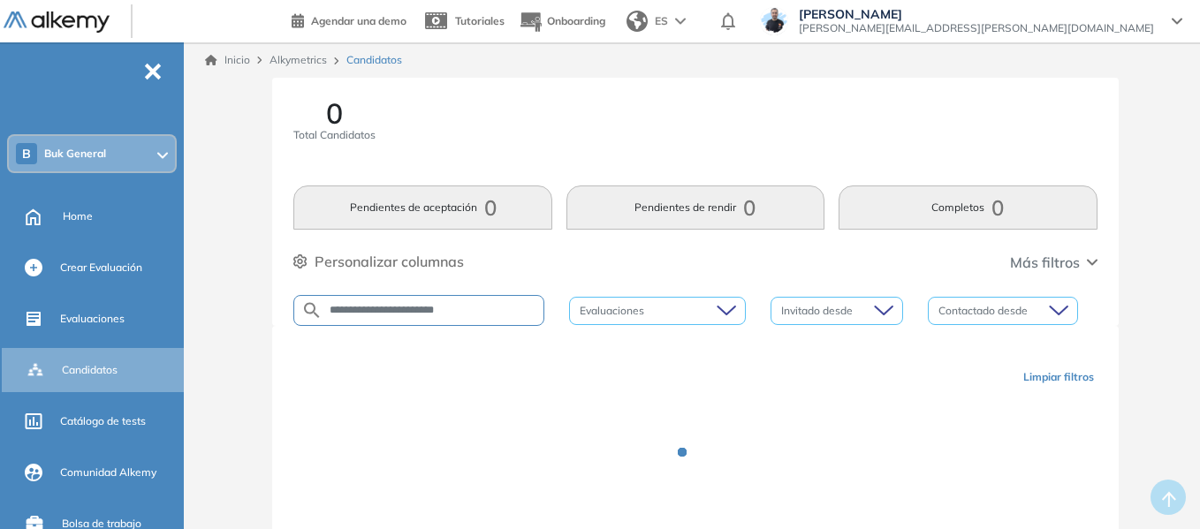
scroll to position [62, 0]
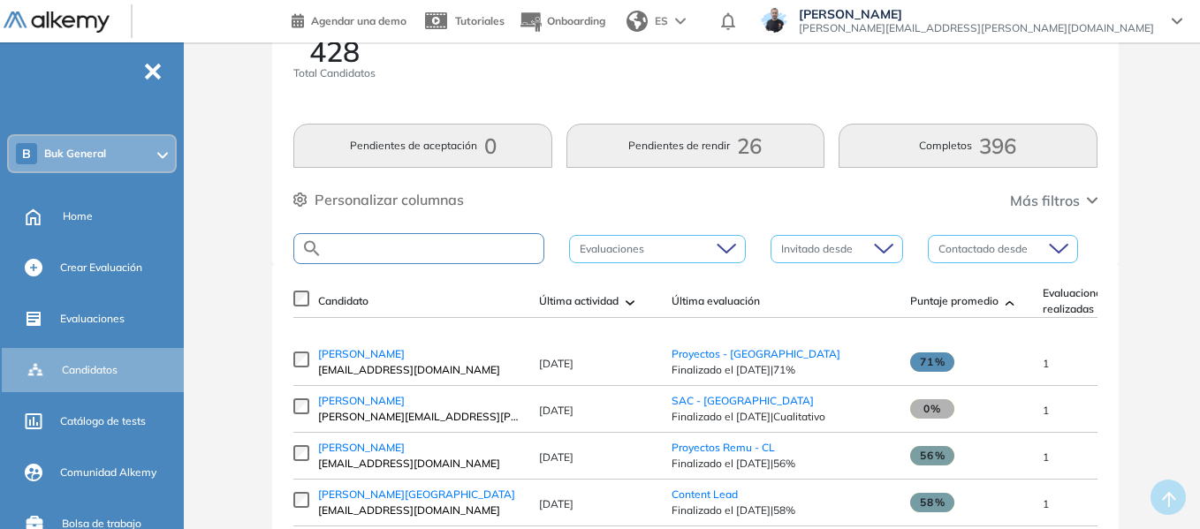
click at [452, 242] on input "text" at bounding box center [432, 248] width 221 height 13
type input "********"
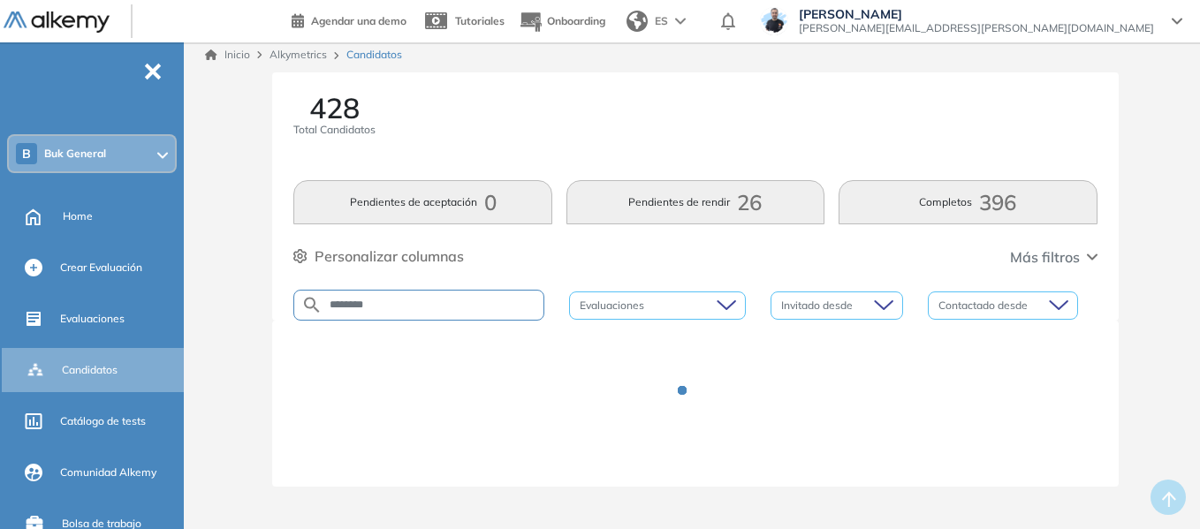
scroll to position [41, 0]
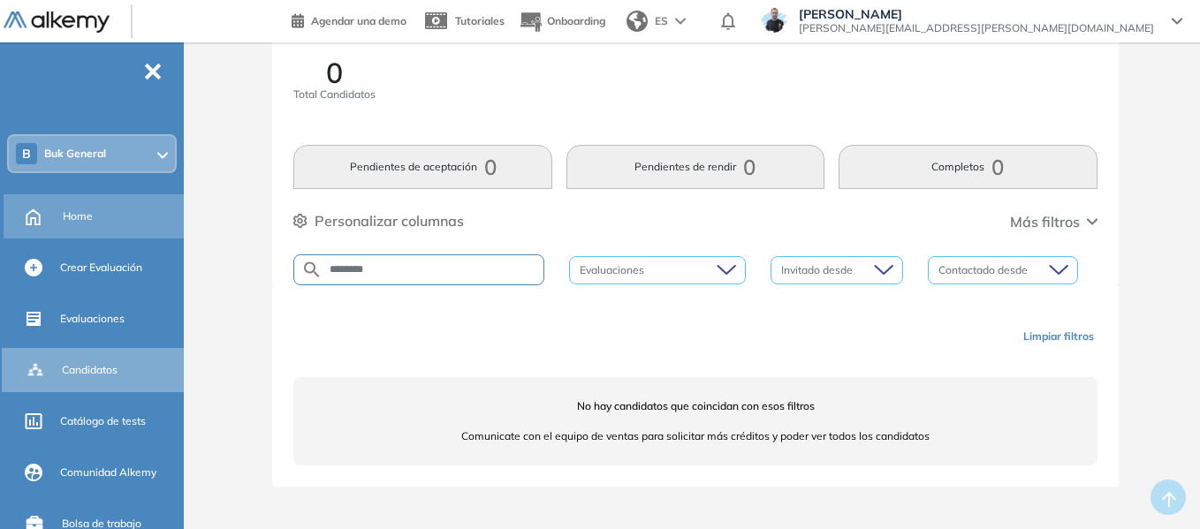
click at [95, 217] on div "Home" at bounding box center [121, 216] width 117 height 30
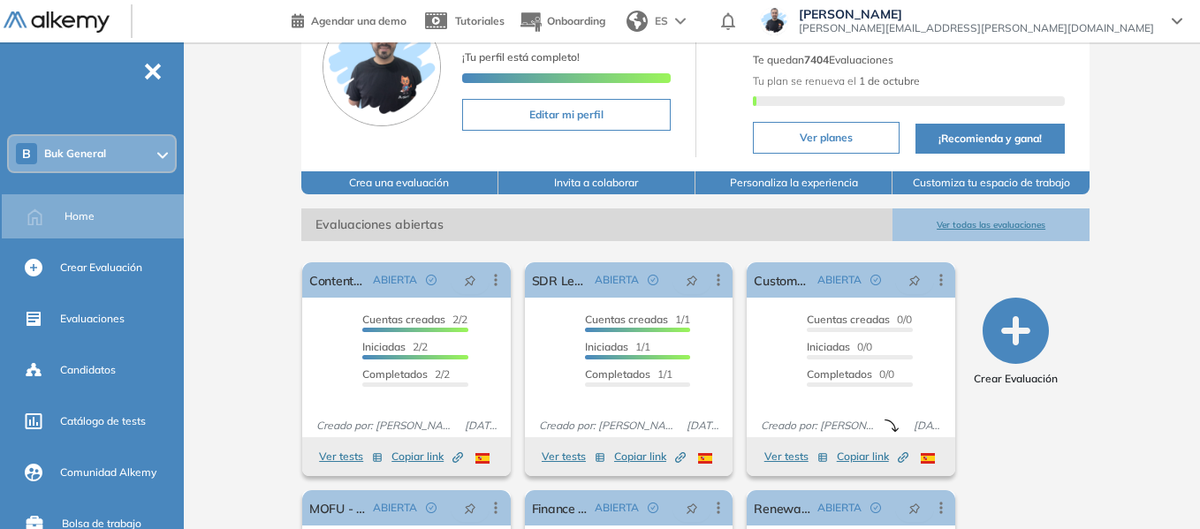
scroll to position [177, 0]
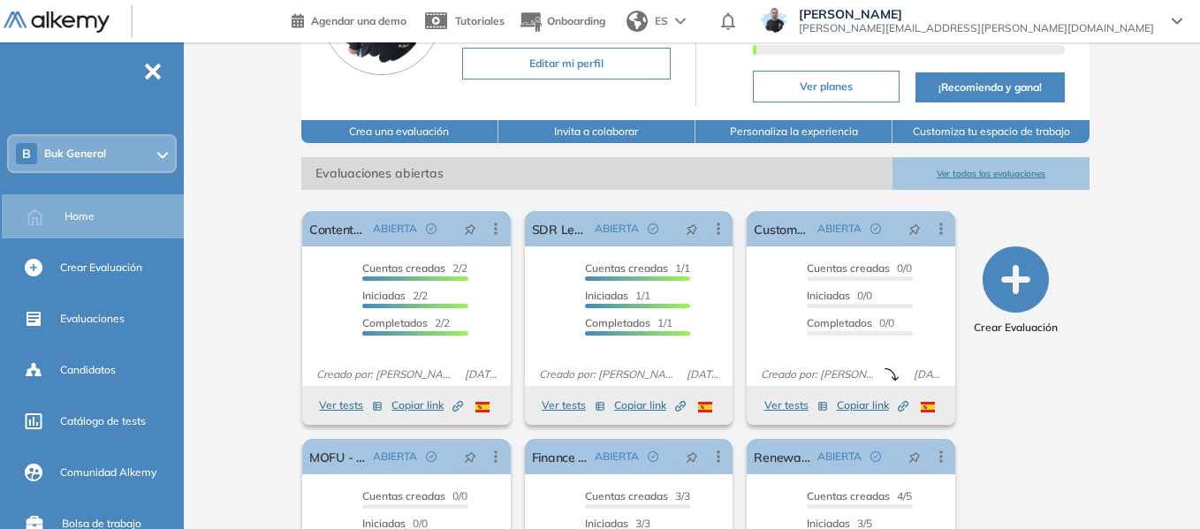
click at [86, 148] on span "Buk General" at bounding box center [75, 154] width 62 height 14
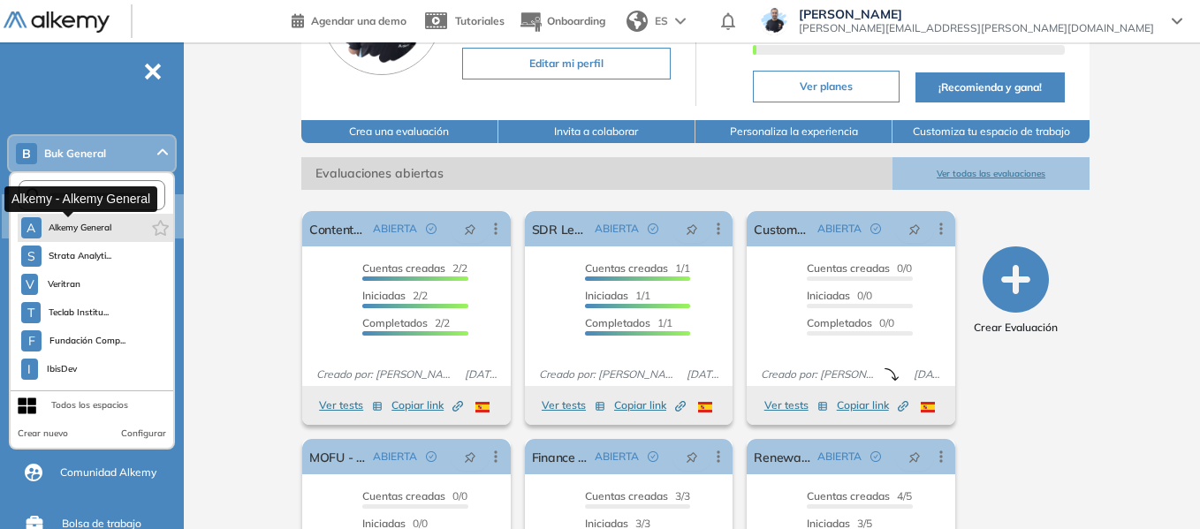
click at [102, 228] on span "Alkemy General" at bounding box center [81, 228] width 64 height 14
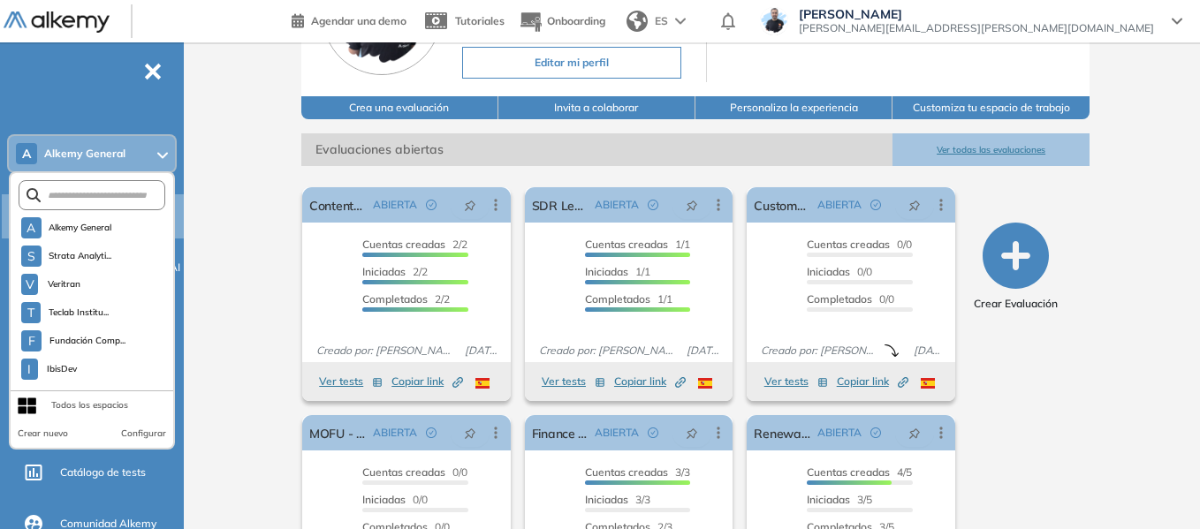
scroll to position [0, 0]
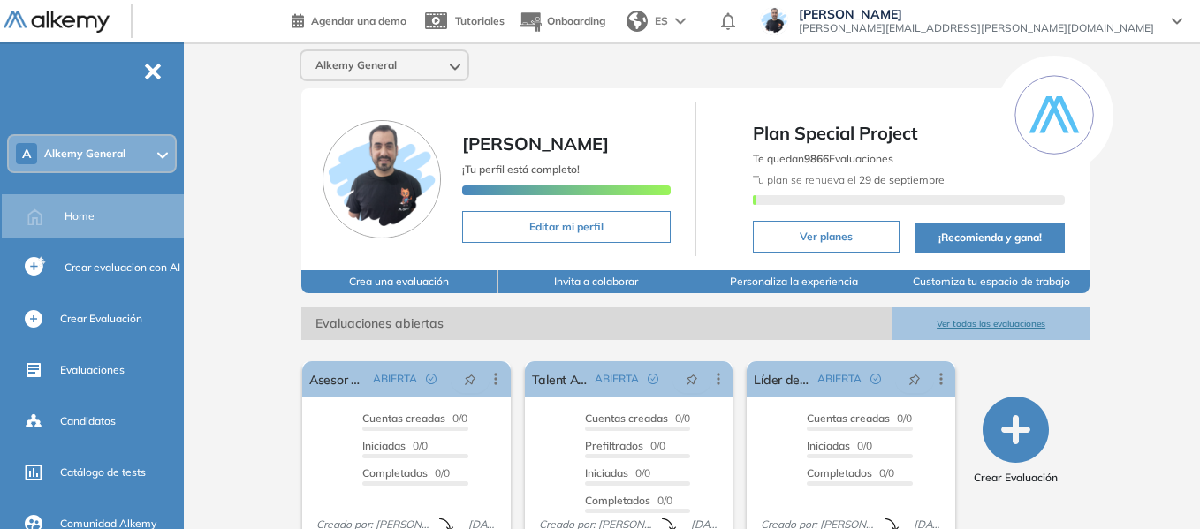
click at [165, 156] on icon at bounding box center [162, 155] width 11 height 7
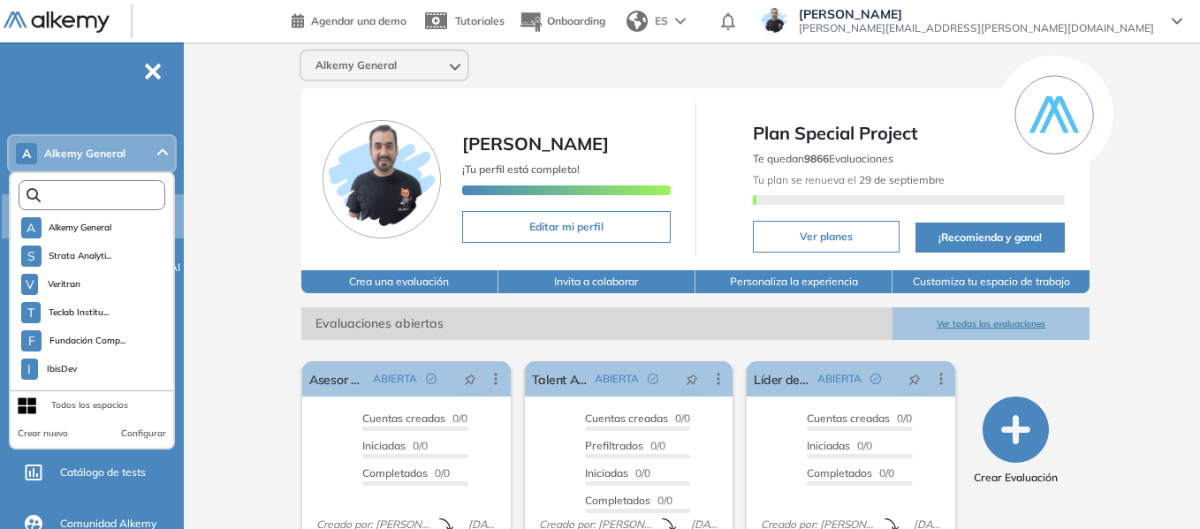
click at [134, 193] on input "text" at bounding box center [96, 195] width 110 height 13
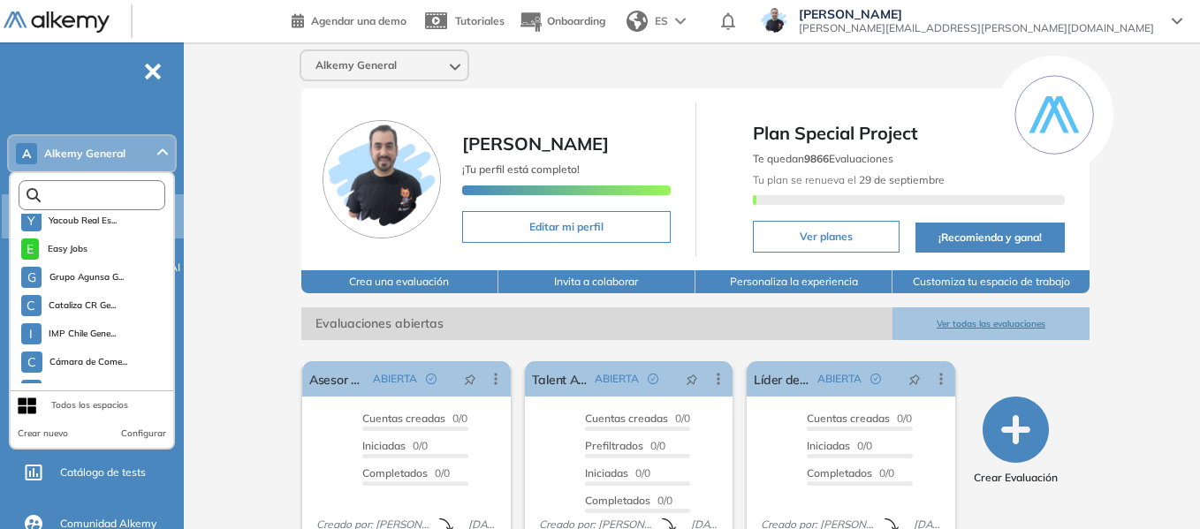
scroll to position [4951, 0]
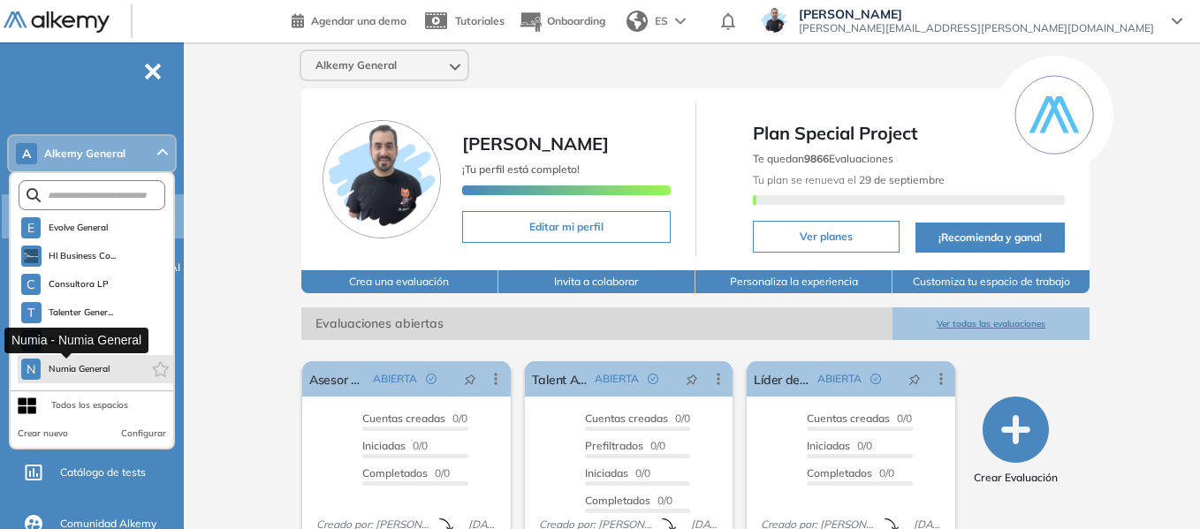
click at [102, 370] on span "Numia General" at bounding box center [79, 369] width 63 height 14
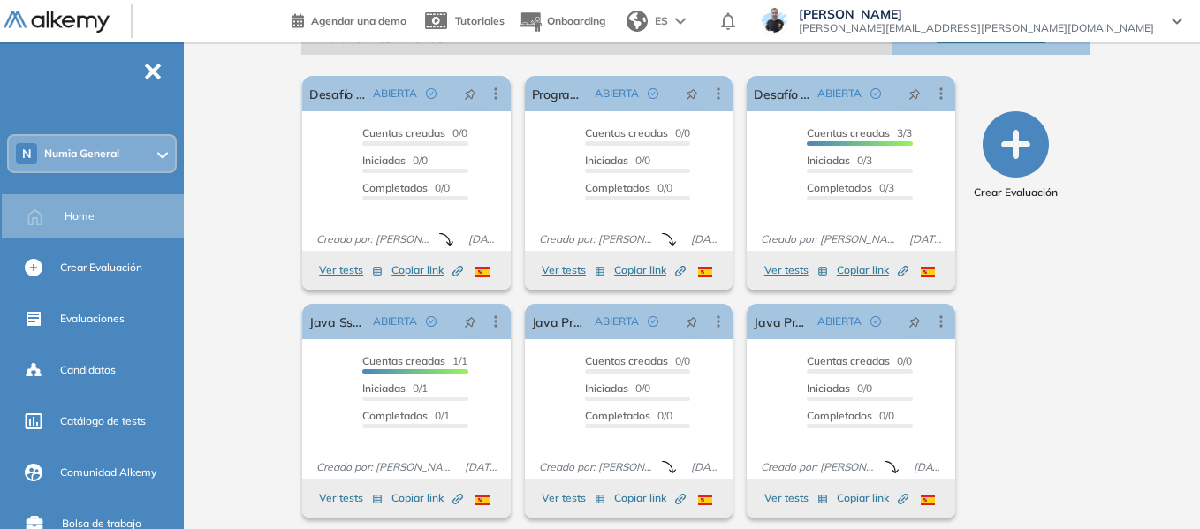
scroll to position [275, 0]
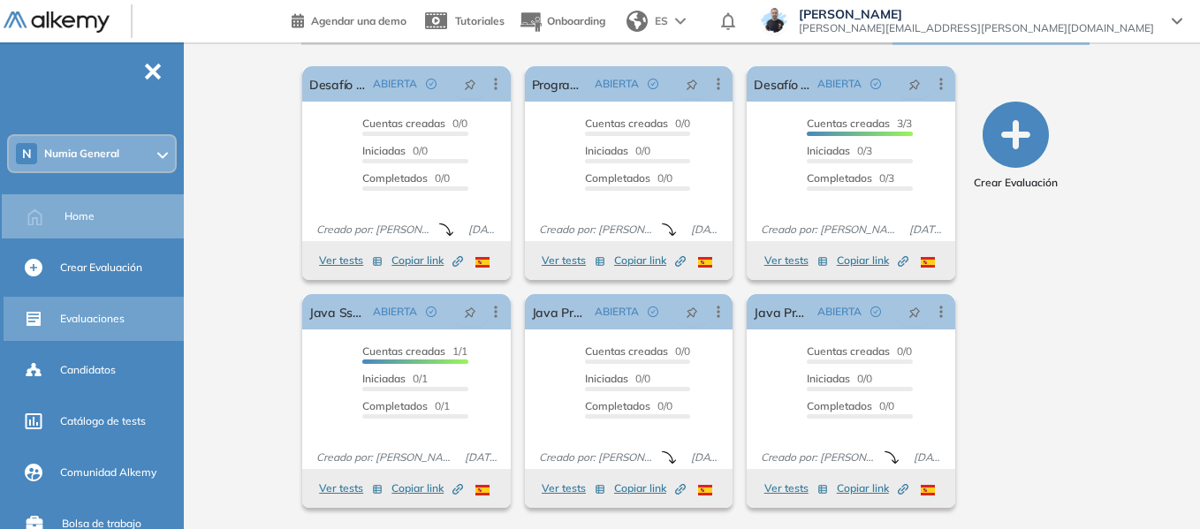
click at [95, 317] on span "Evaluaciones" at bounding box center [92, 319] width 64 height 16
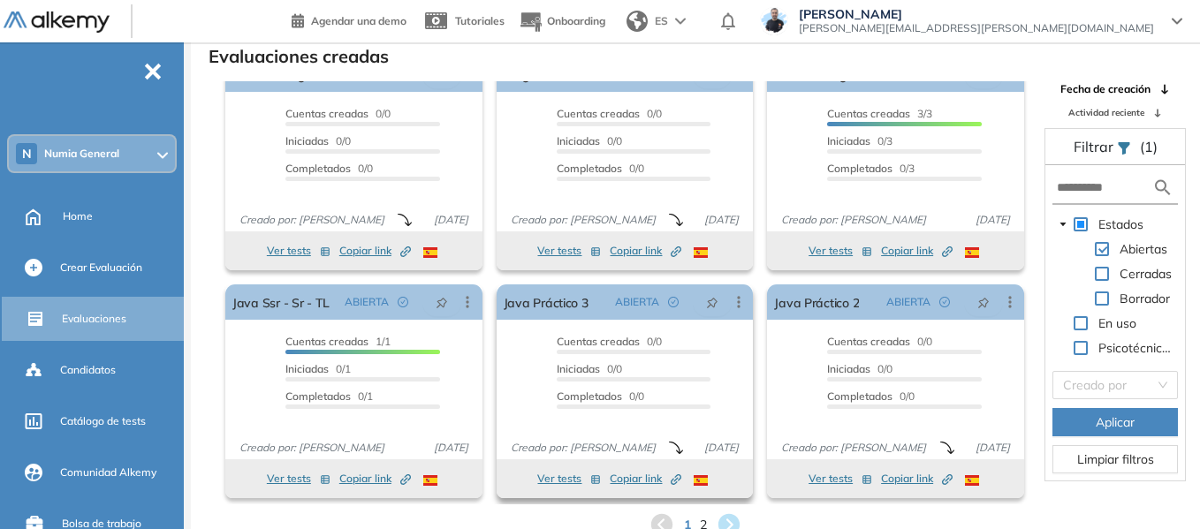
scroll to position [33, 0]
click at [703, 525] on span "2" at bounding box center [704, 525] width 8 height 20
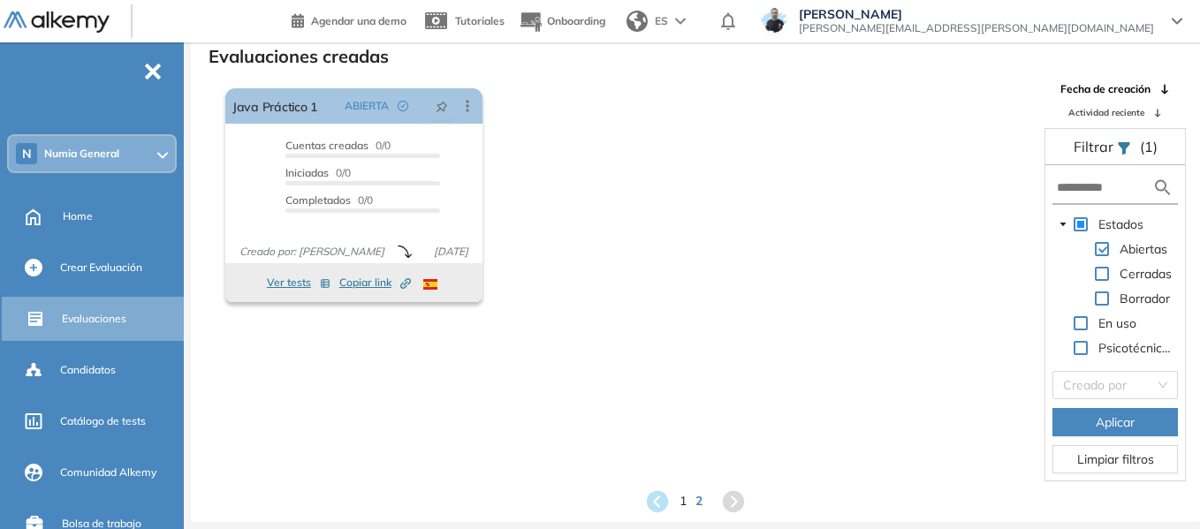
scroll to position [0, 0]
click at [683, 503] on span "1" at bounding box center [683, 501] width 8 height 20
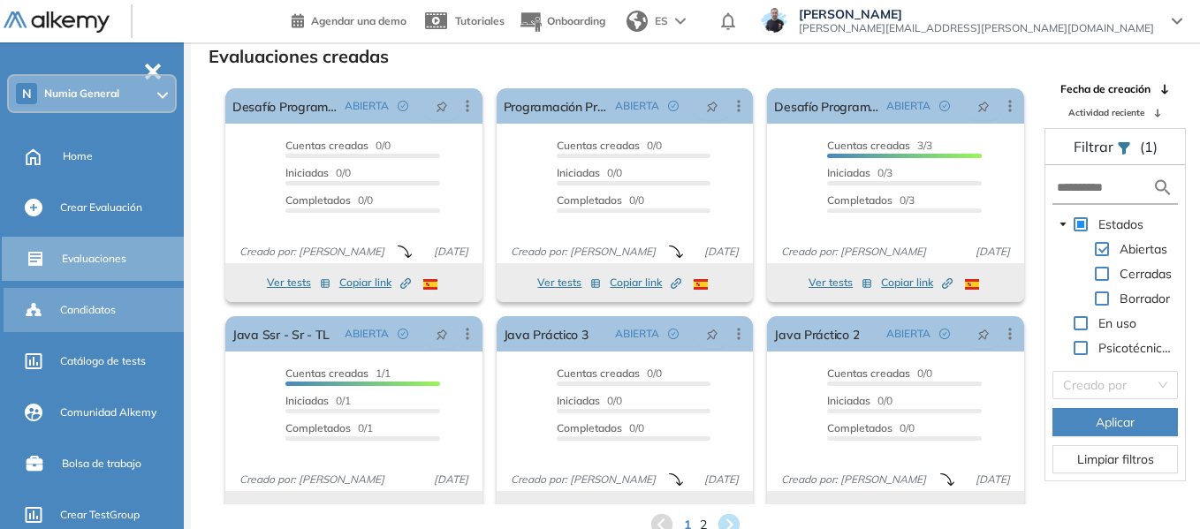
scroll to position [88, 0]
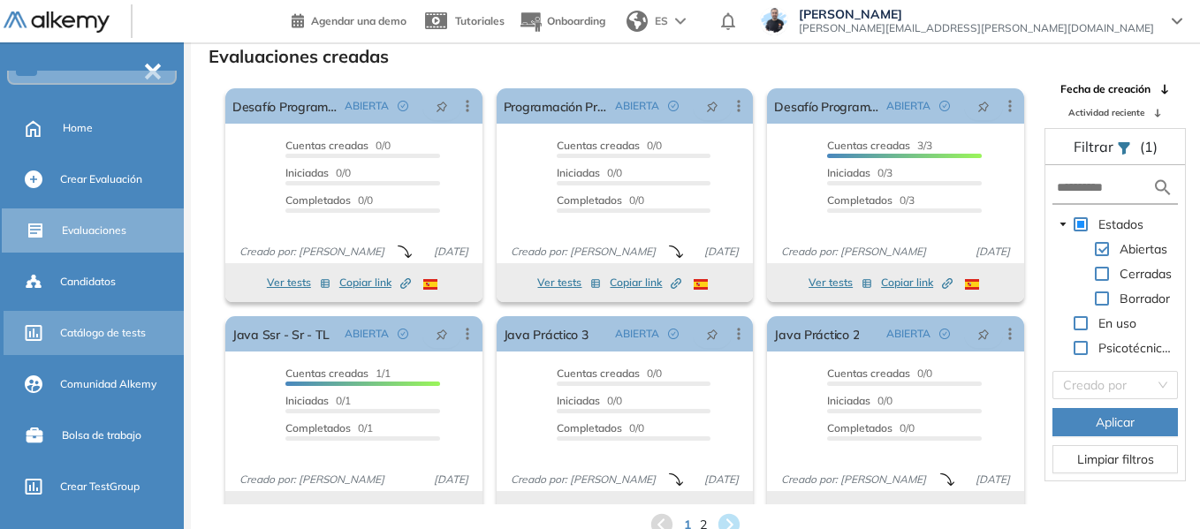
click at [117, 327] on span "Catálogo de tests" at bounding box center [103, 333] width 86 height 16
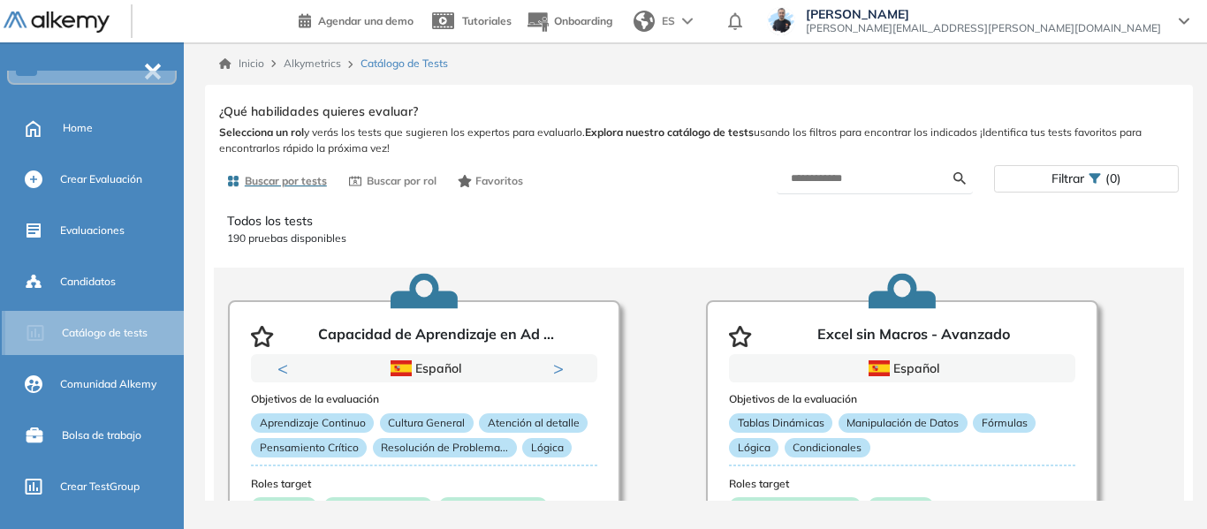
click at [108, 334] on span "Catálogo de tests" at bounding box center [105, 333] width 86 height 16
click at [855, 182] on input "text" at bounding box center [872, 178] width 163 height 16
paste input "**********"
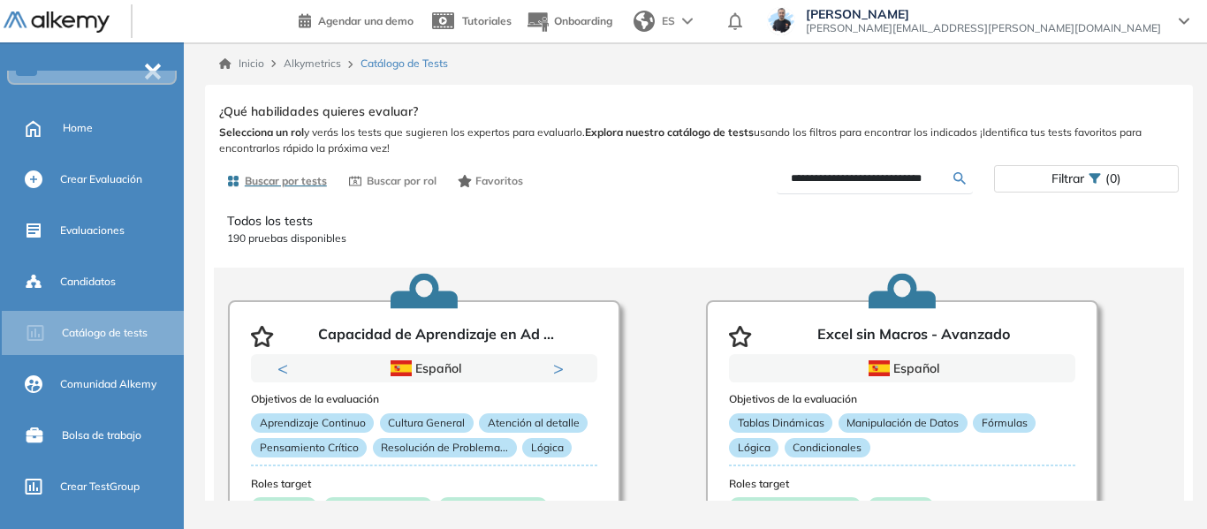
type input "**********"
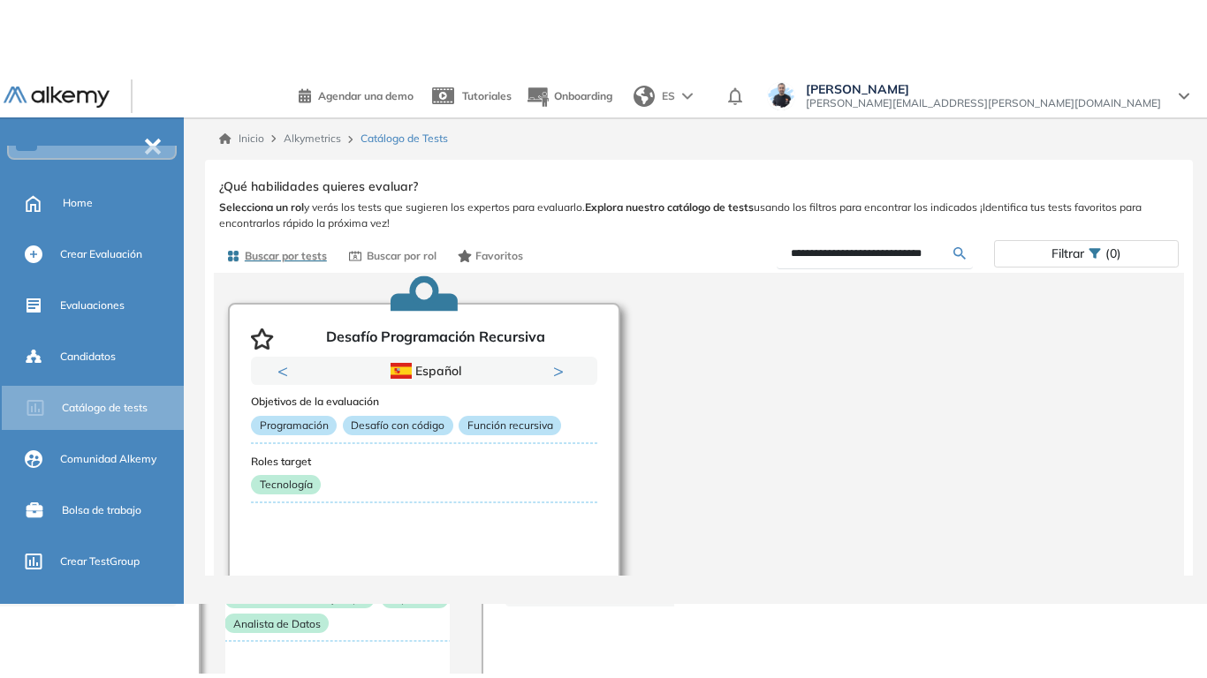
scroll to position [144, 0]
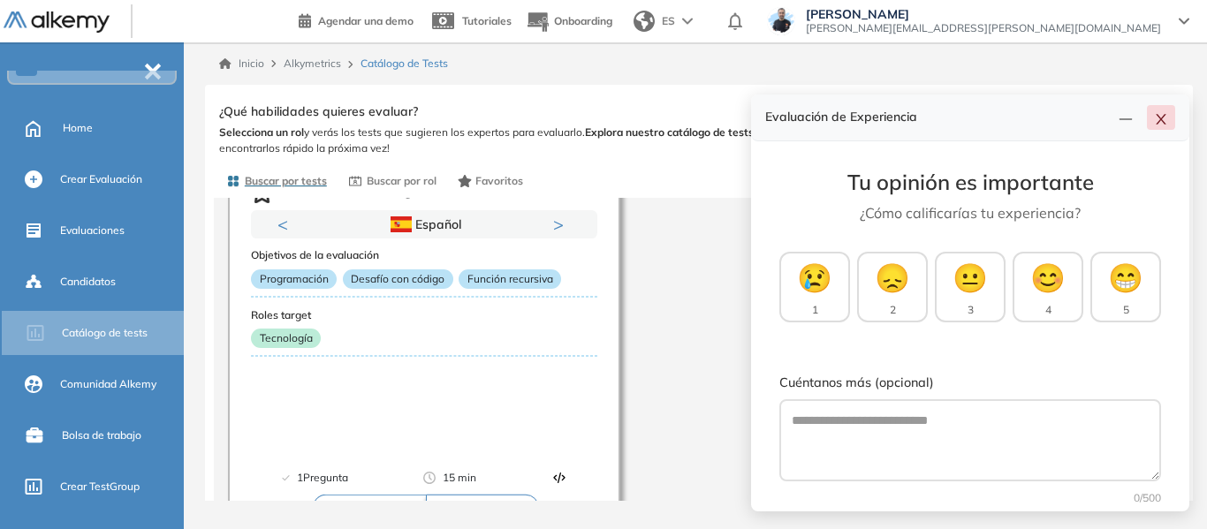
click at [1165, 110] on button "button" at bounding box center [1161, 117] width 28 height 25
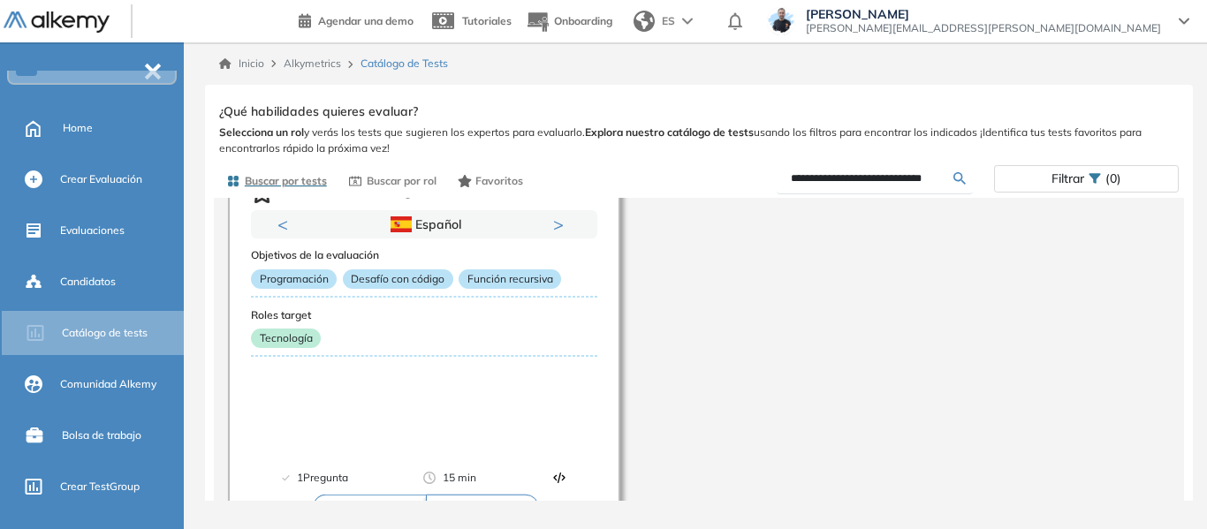
click at [715, 297] on div "Desafío Programación Recursiva Previous Inglés Español Portugués Inglés Español…" at bounding box center [699, 327] width 970 height 407
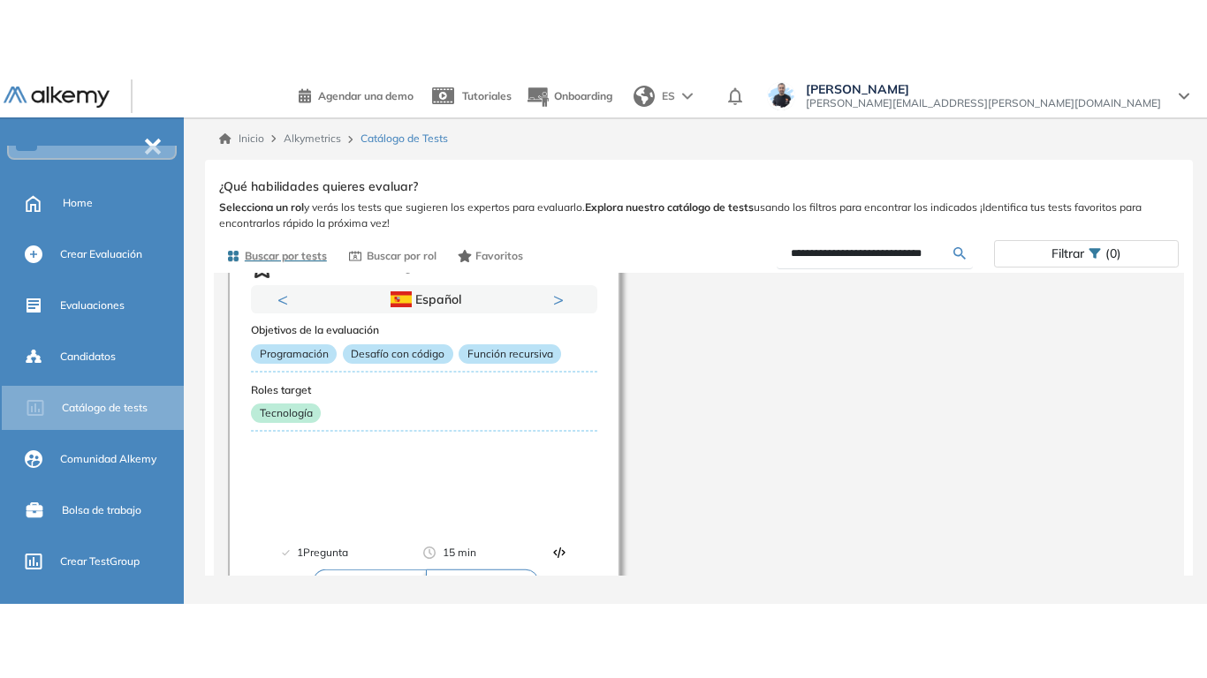
scroll to position [43, 0]
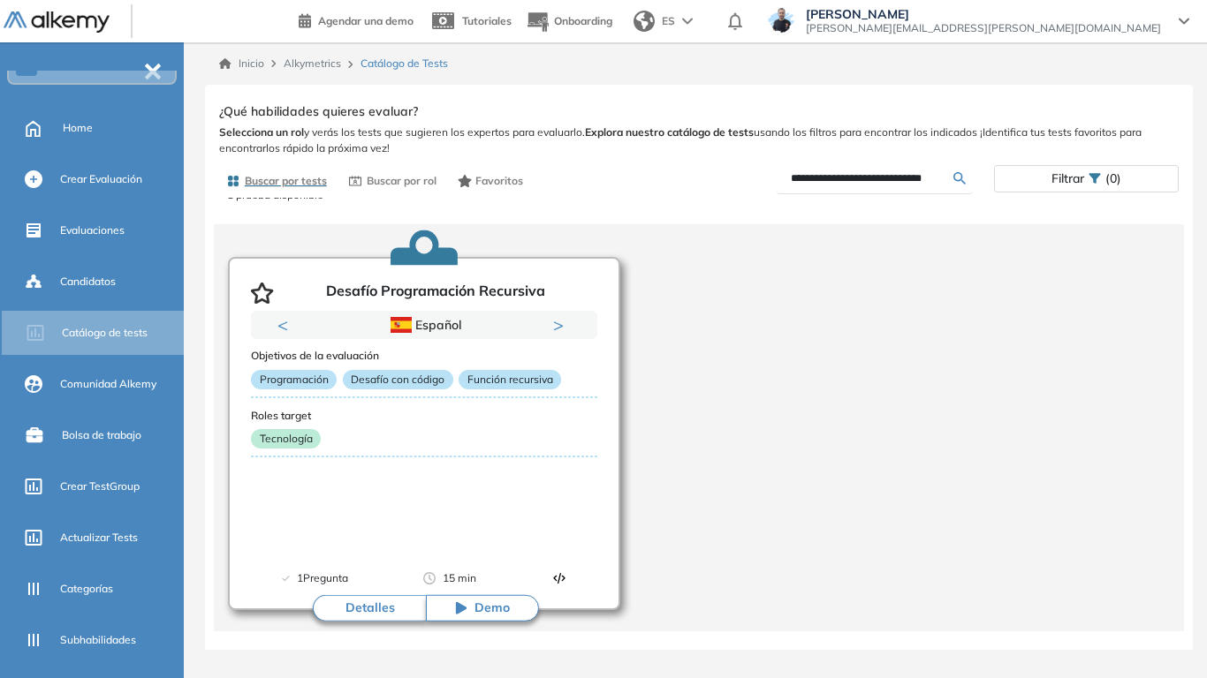
click at [372, 528] on button "Detalles" at bounding box center [369, 608] width 113 height 26
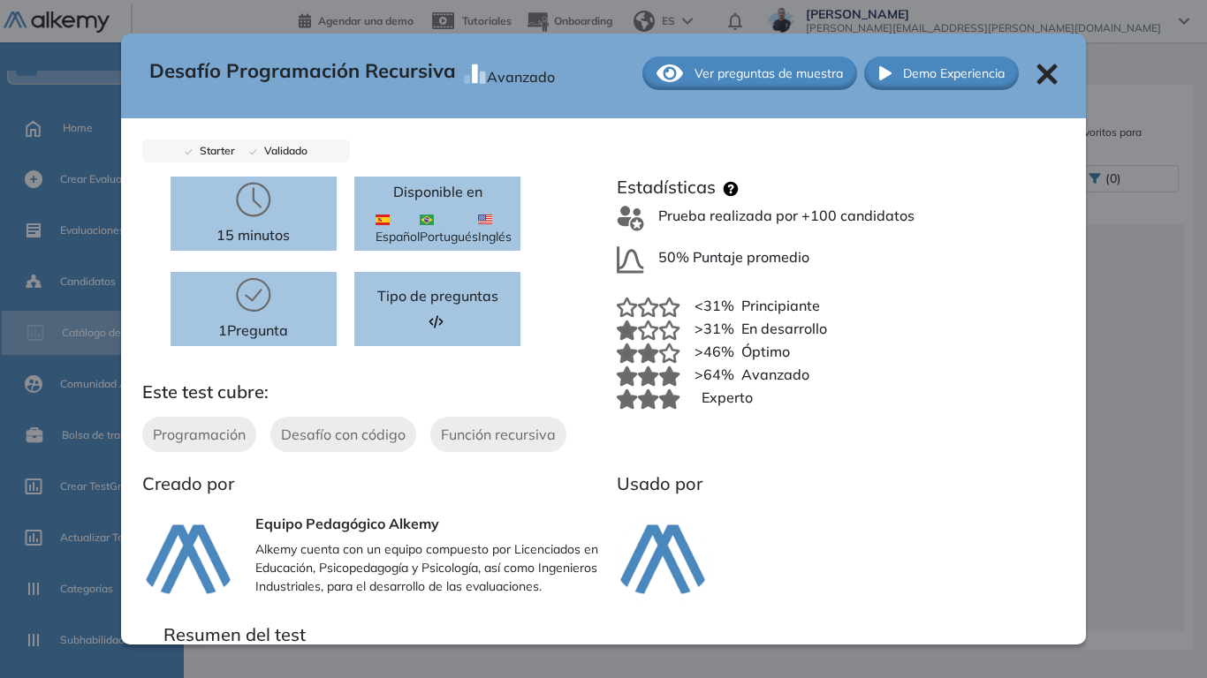
scroll to position [0, 0]
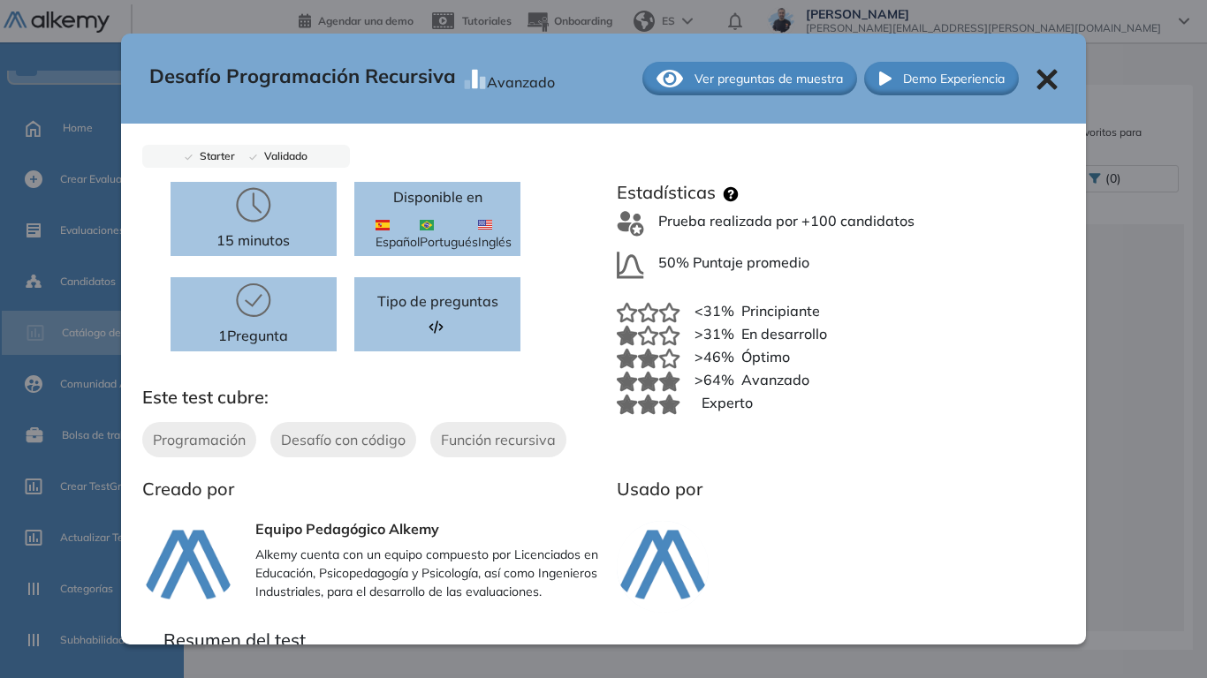
click at [731, 72] on span "Ver preguntas de muestra" at bounding box center [768, 79] width 148 height 19
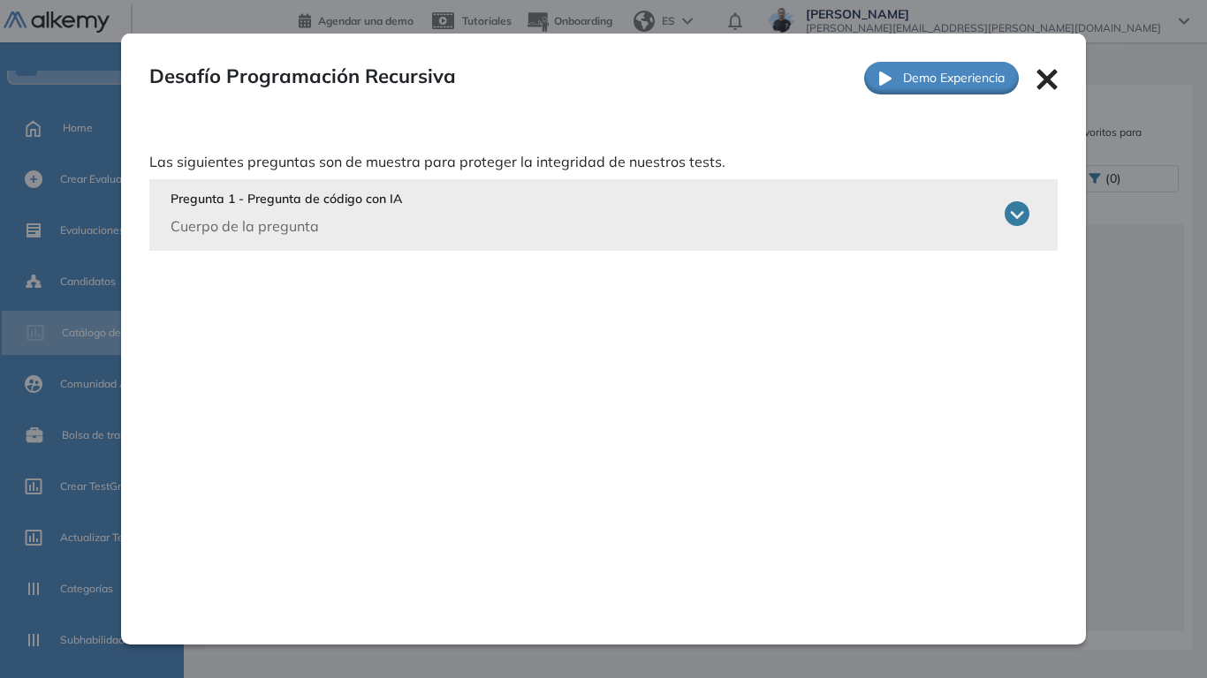
click at [1015, 206] on icon at bounding box center [1016, 213] width 25 height 25
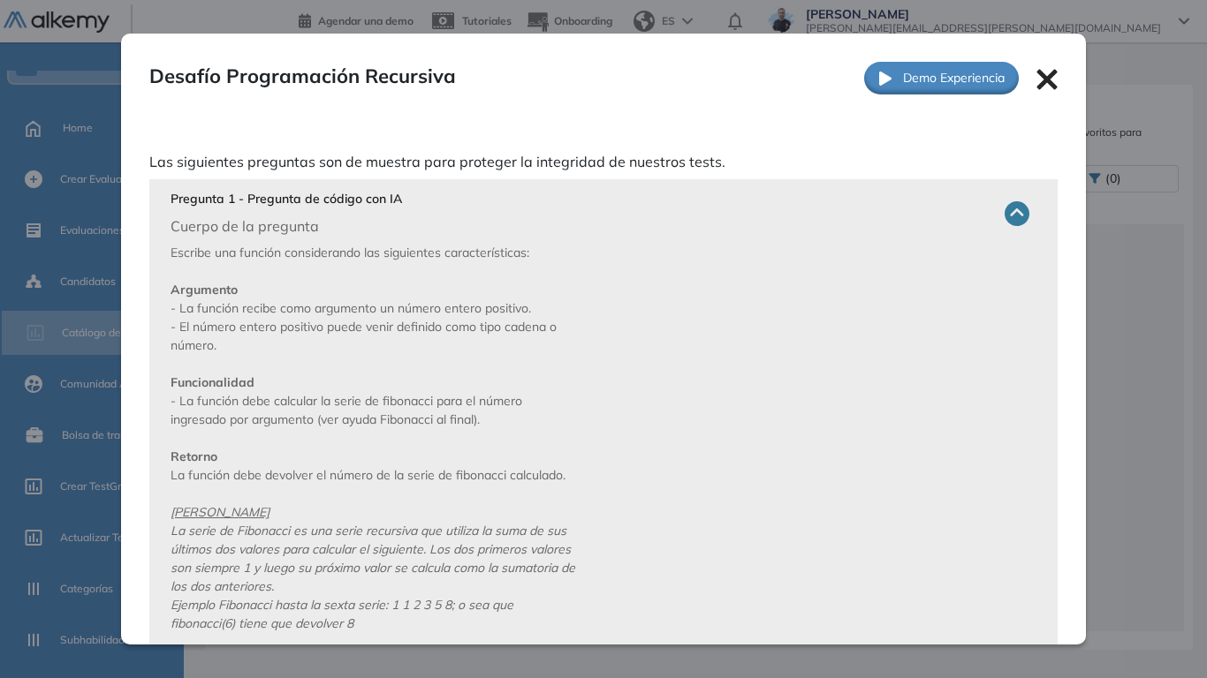
click at [1036, 72] on icon at bounding box center [1046, 79] width 21 height 21
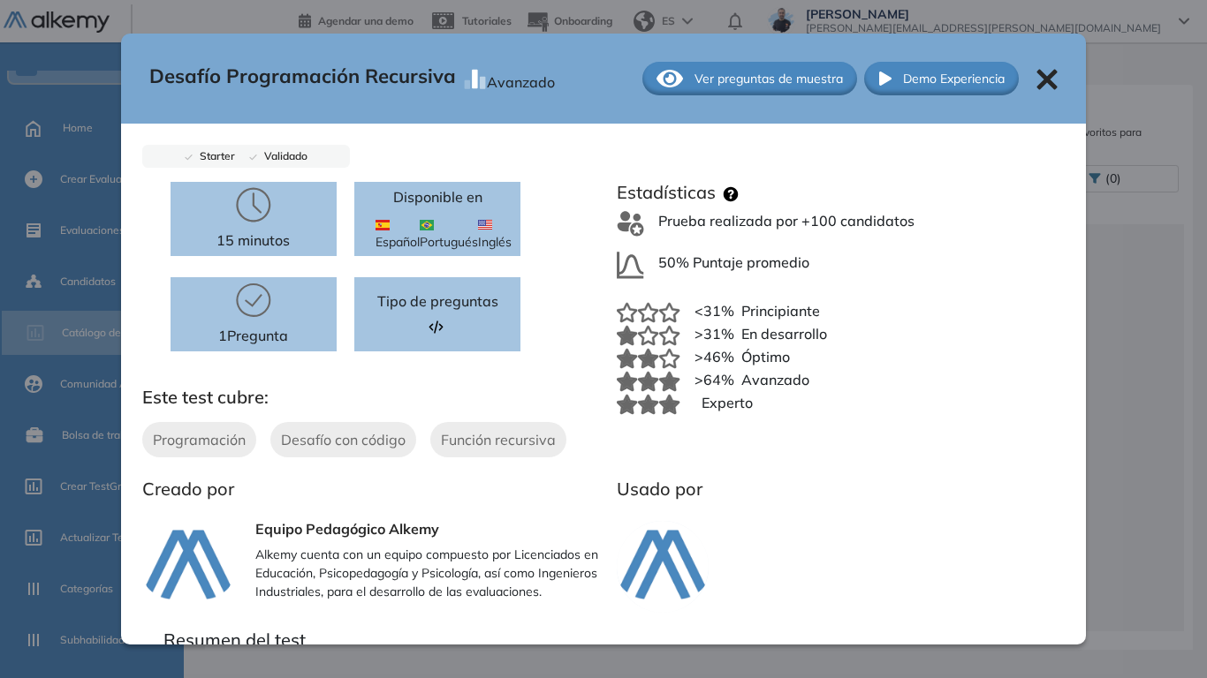
click at [1036, 79] on icon at bounding box center [1046, 79] width 21 height 21
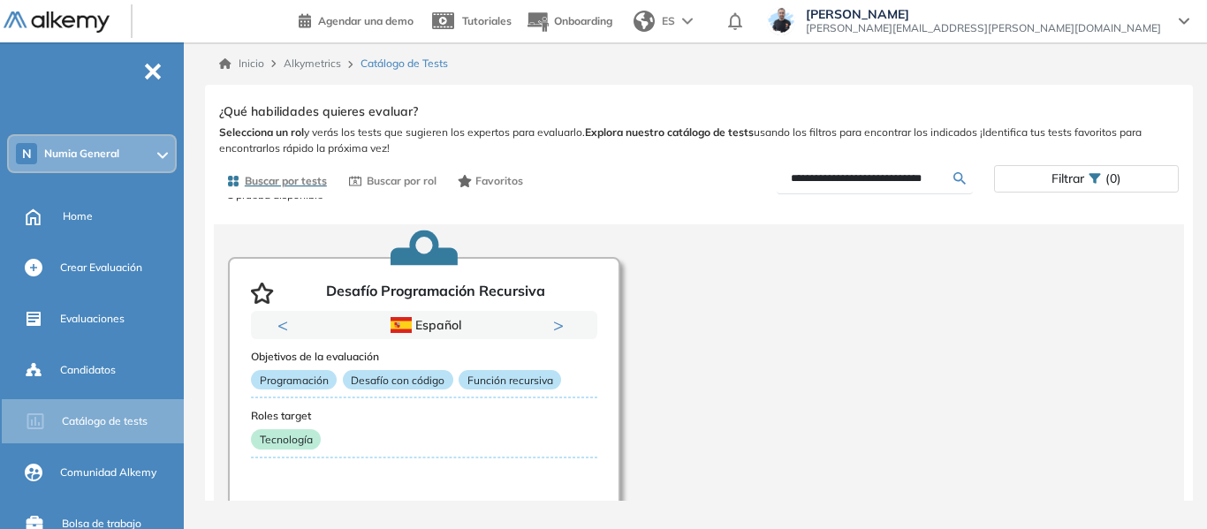
click at [110, 146] on div "N Numia General" at bounding box center [92, 153] width 166 height 35
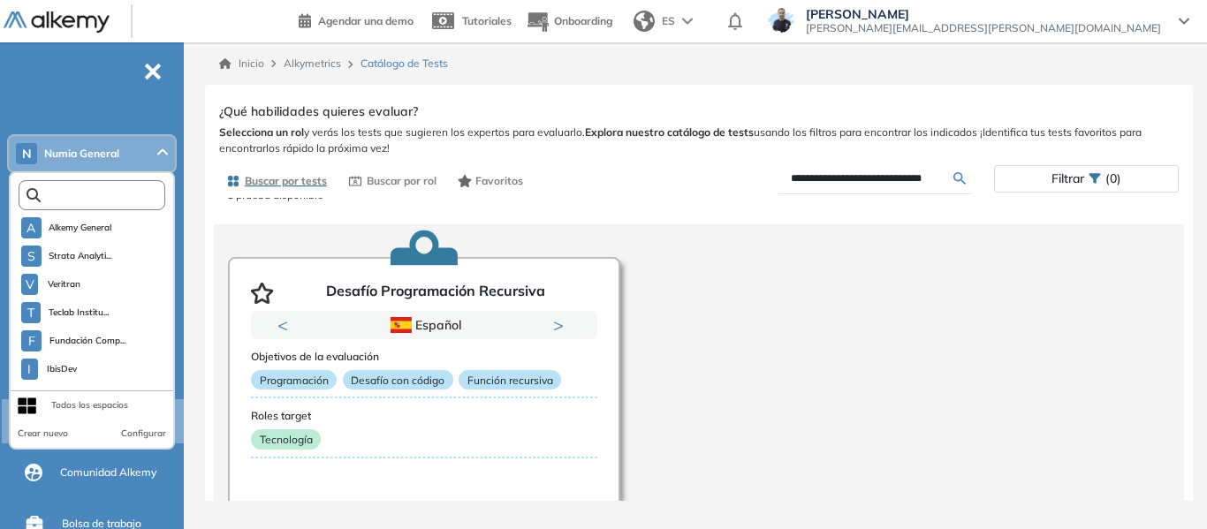
click at [117, 195] on input "text" at bounding box center [96, 195] width 110 height 13
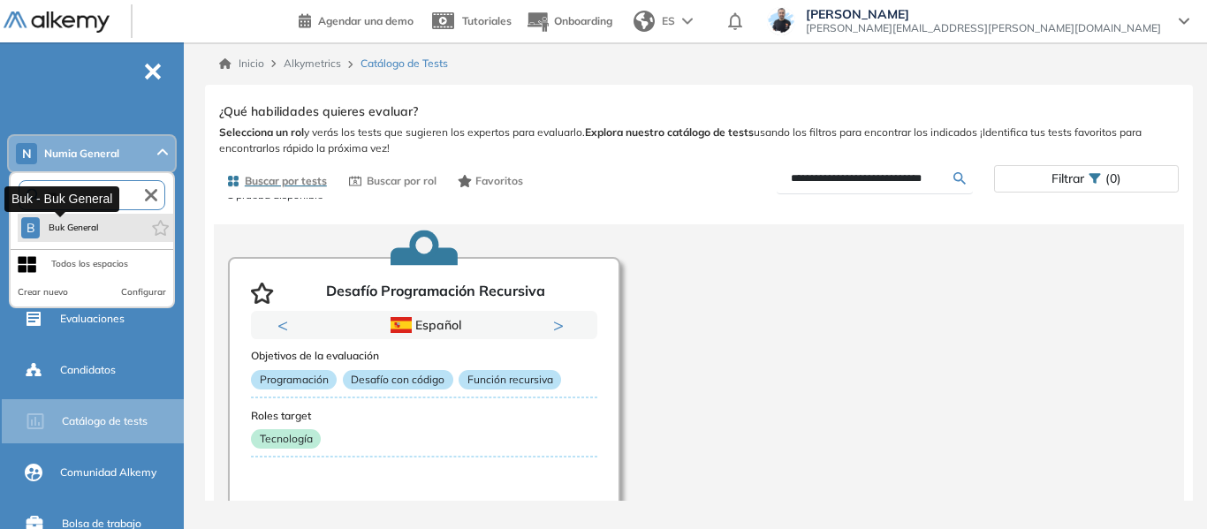
type input "***"
click at [89, 227] on span "Buk General" at bounding box center [73, 228] width 52 height 14
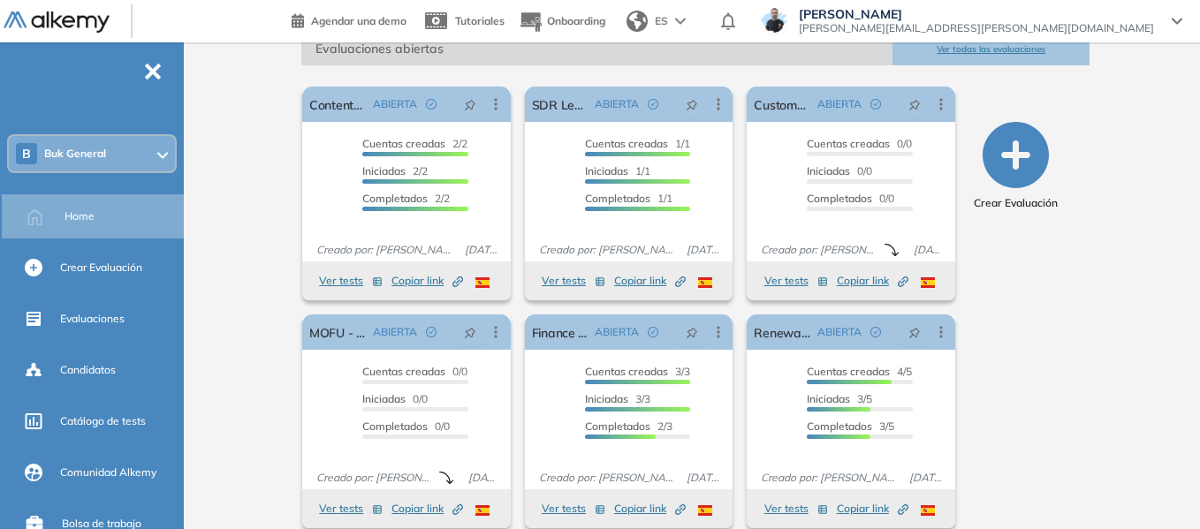
scroll to position [322, 0]
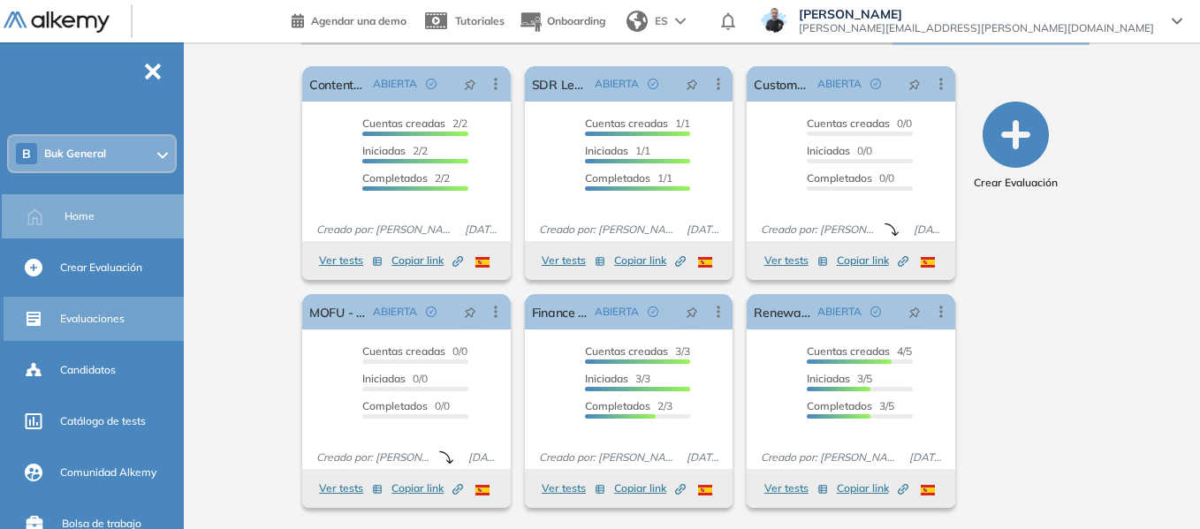
click at [106, 316] on span "Evaluaciones" at bounding box center [92, 319] width 64 height 16
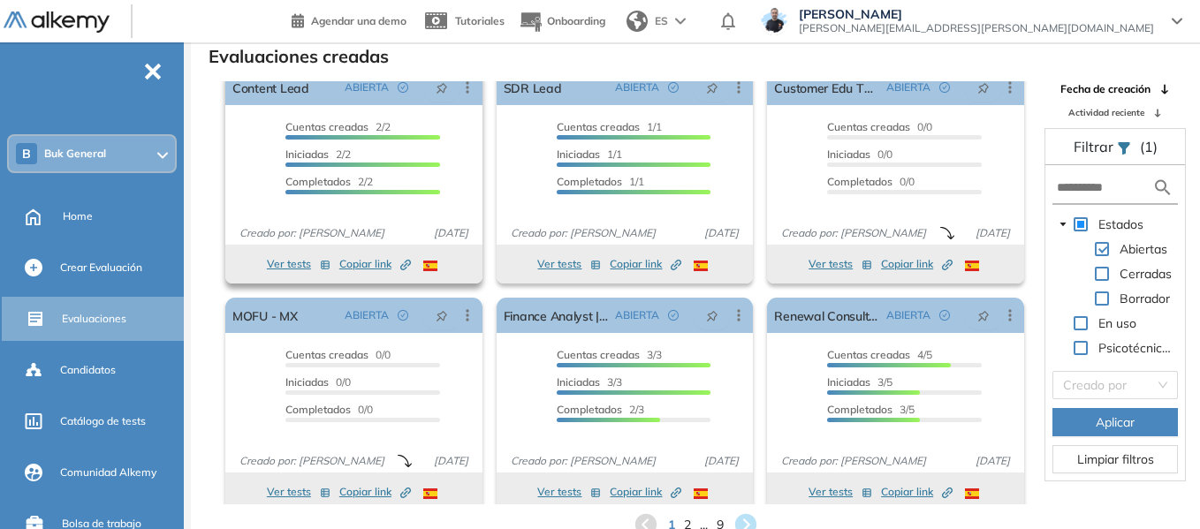
scroll to position [33, 0]
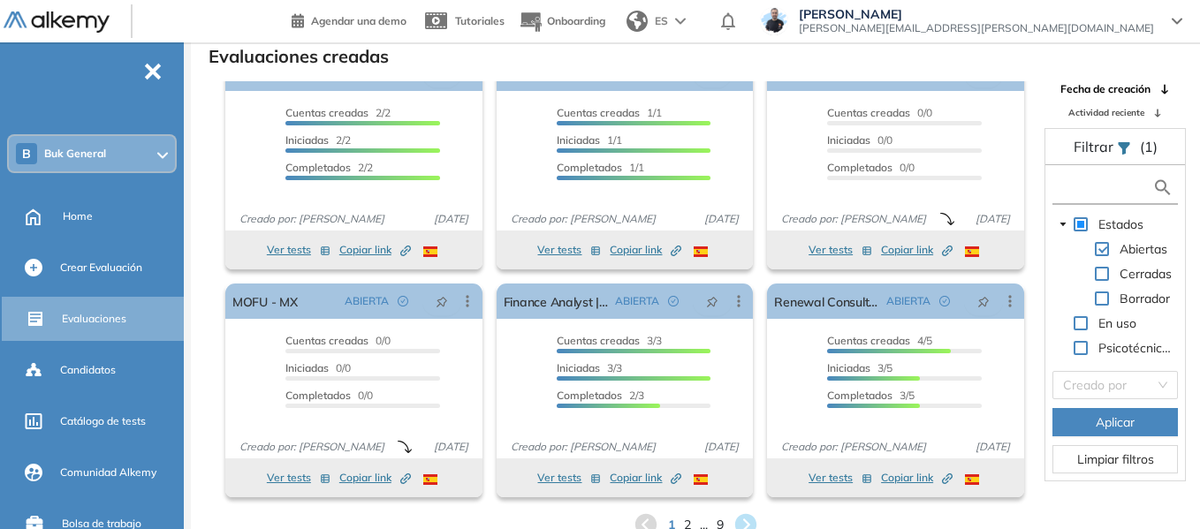
click at [1083, 181] on input "text" at bounding box center [1103, 187] width 95 height 19
paste input "********"
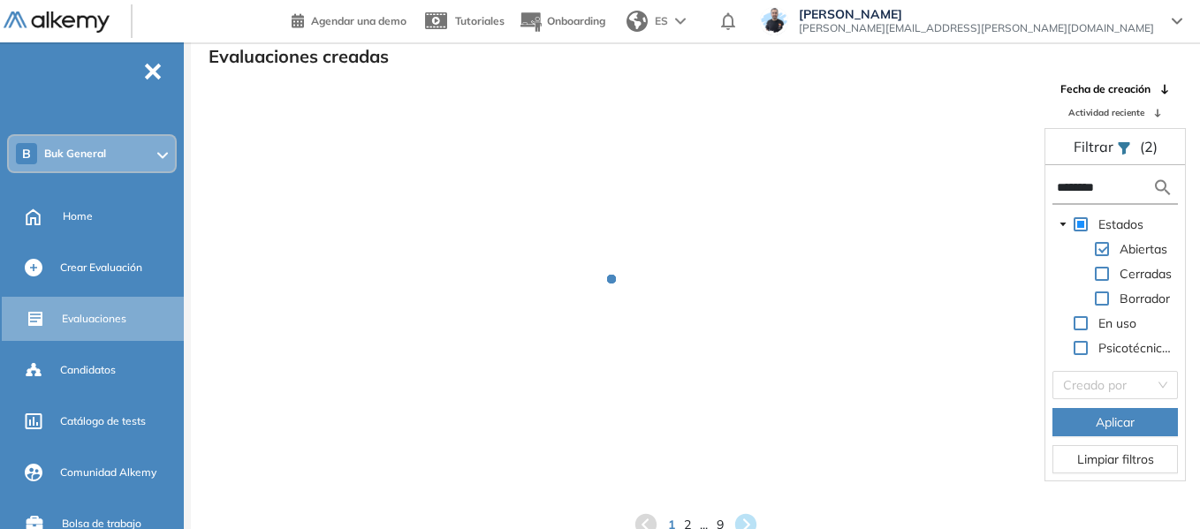
scroll to position [1, 0]
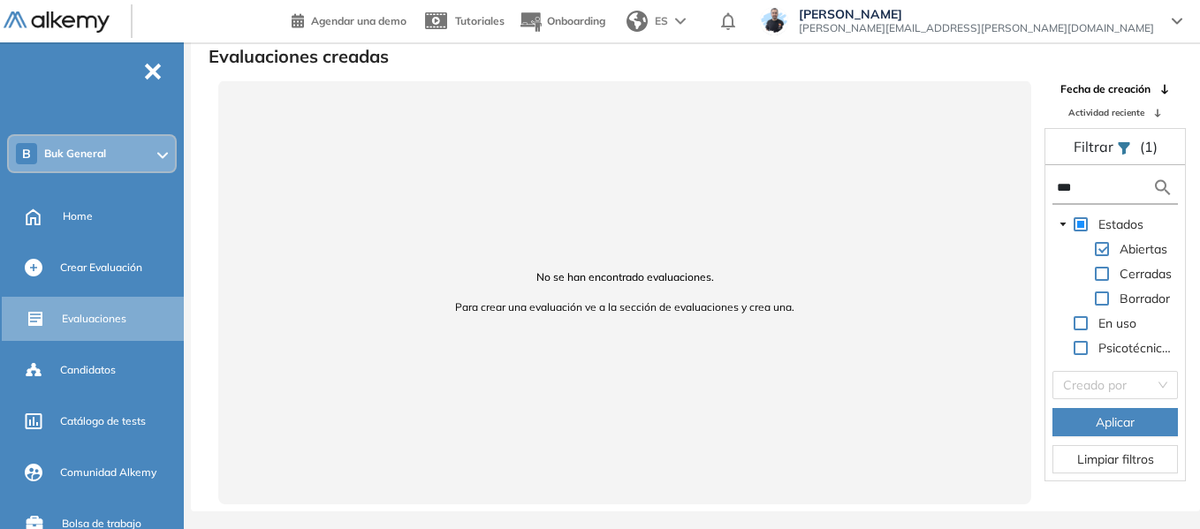
type input "***"
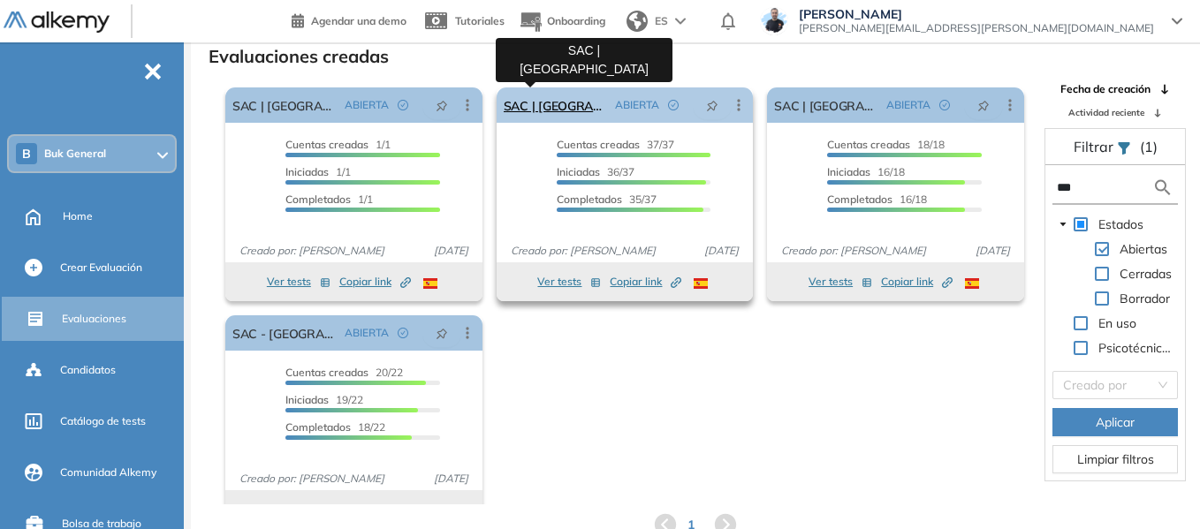
click at [551, 102] on link "SAC | [GEOGRAPHIC_DATA]" at bounding box center [555, 104] width 105 height 35
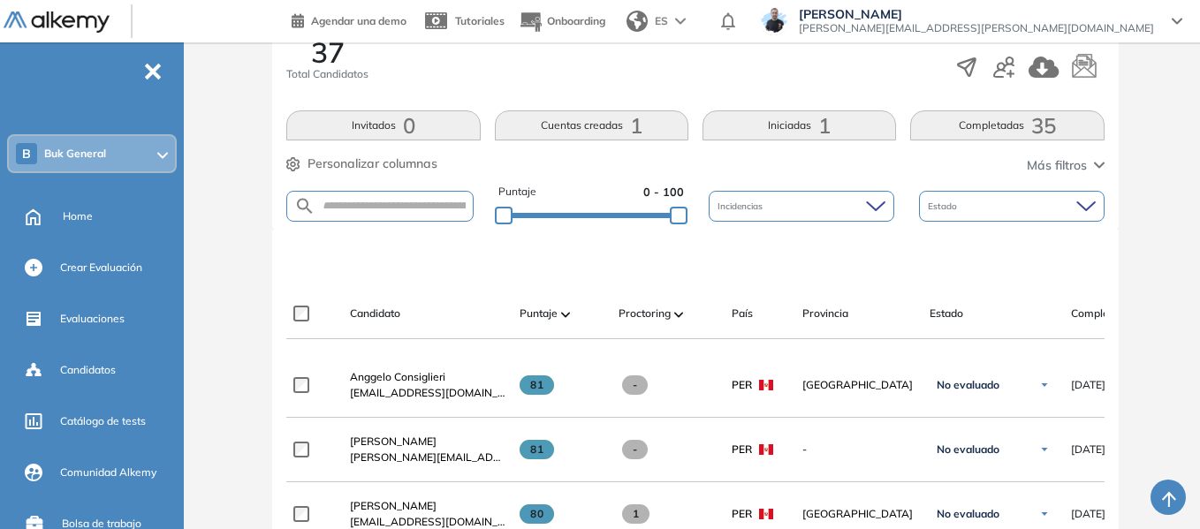
scroll to position [133, 0]
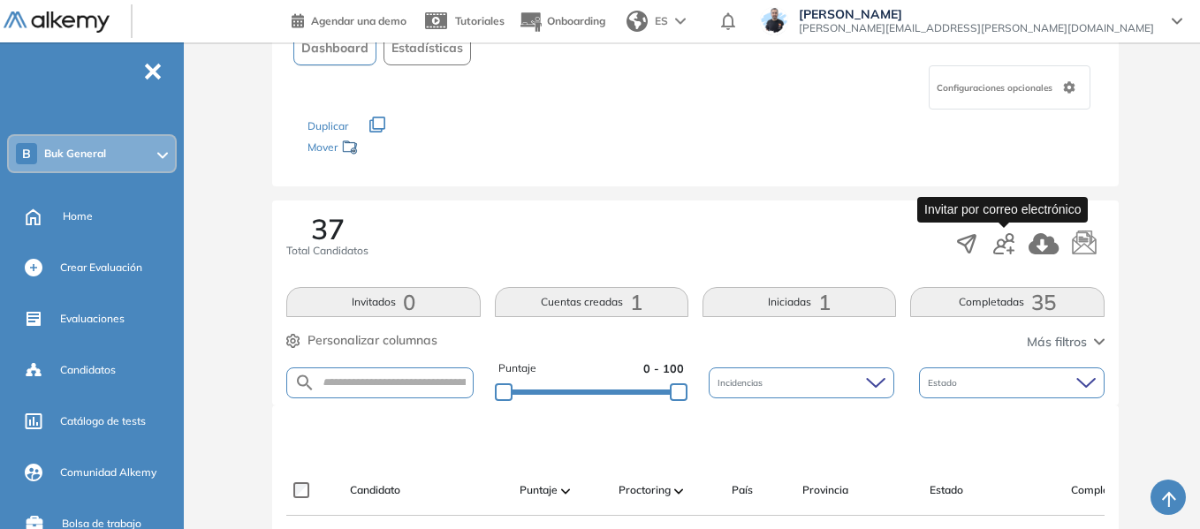
click at [1007, 241] on icon "button" at bounding box center [1003, 243] width 21 height 21
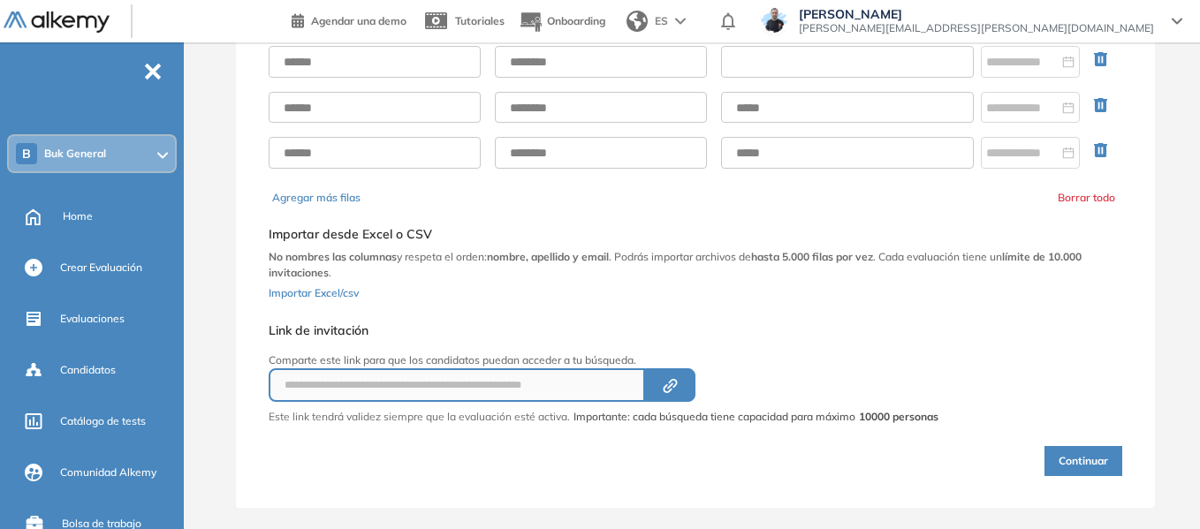
click at [762, 71] on input "text" at bounding box center [847, 62] width 253 height 32
paste input "**********"
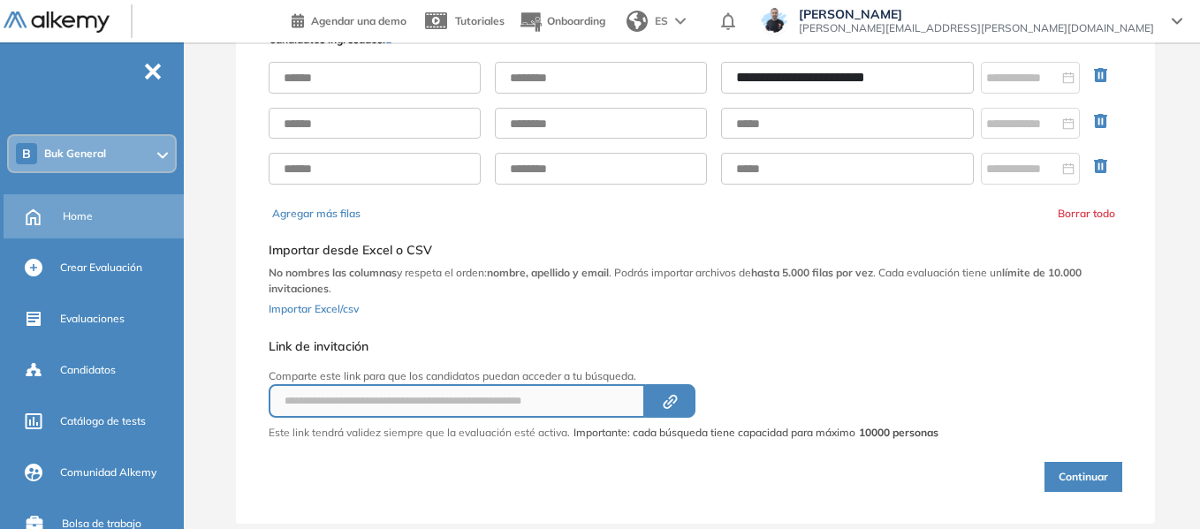
type input "**********"
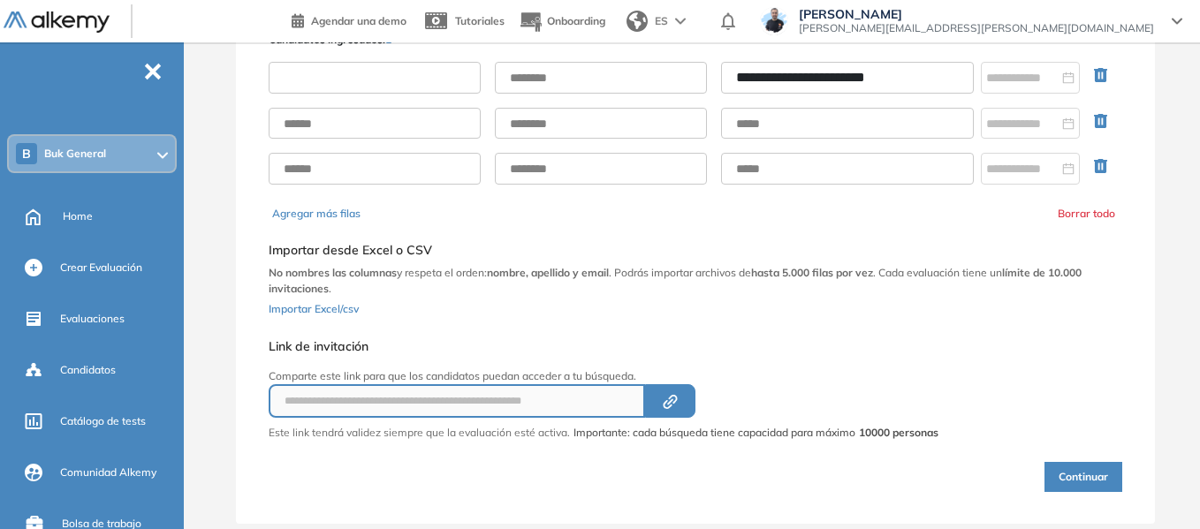
click at [407, 87] on input "text" at bounding box center [375, 78] width 212 height 32
paste input "**********"
drag, startPoint x: 340, startPoint y: 75, endPoint x: 518, endPoint y: 79, distance: 177.6
click at [514, 81] on div "**********" at bounding box center [695, 78] width 853 height 32
type input "******"
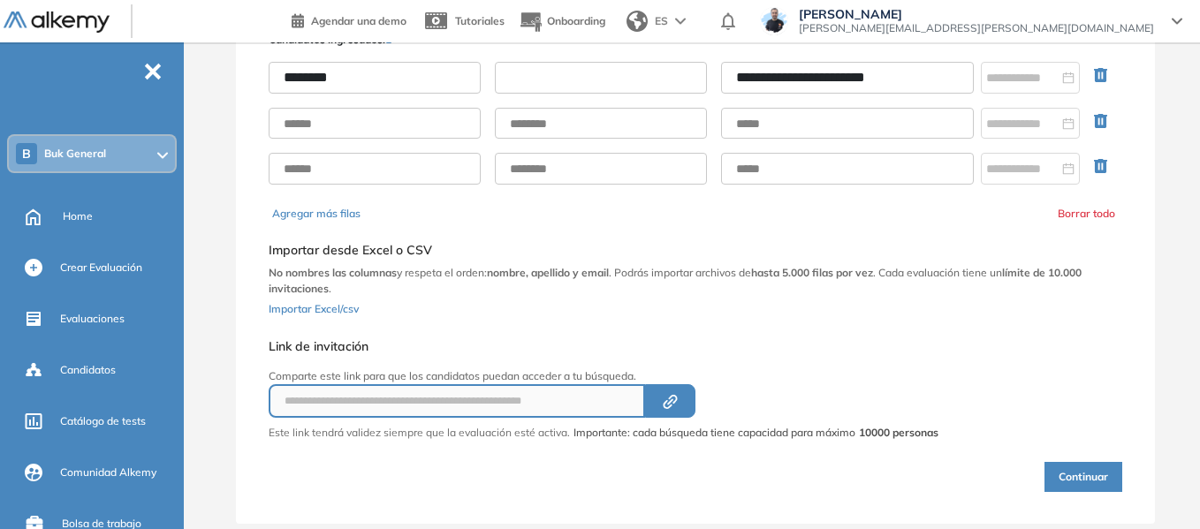
click at [667, 73] on input "text" at bounding box center [601, 78] width 212 height 32
paste input "********"
type input "********"
click at [356, 81] on input "******" at bounding box center [375, 78] width 212 height 32
type input "******"
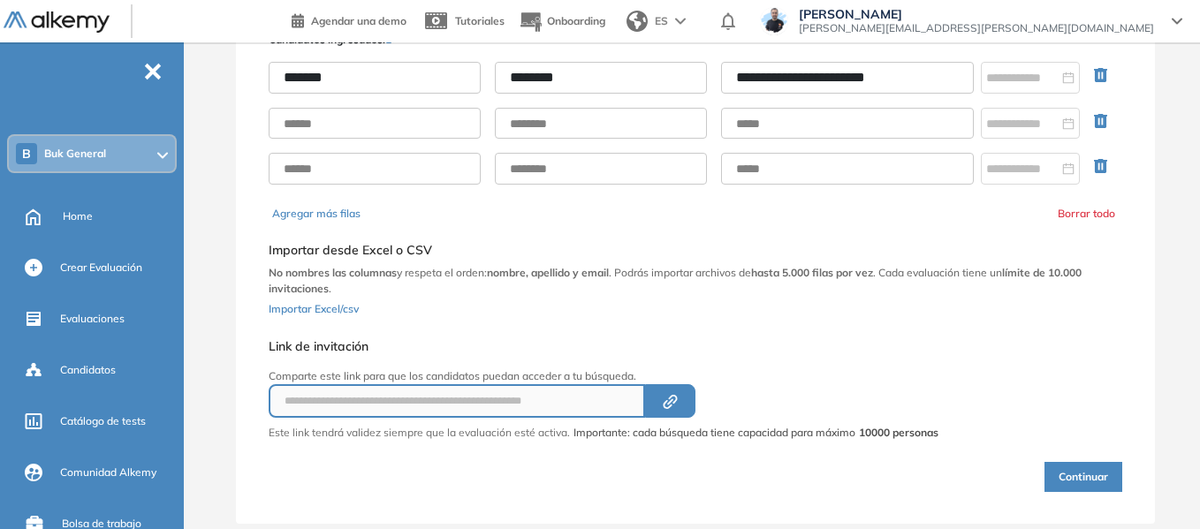
click at [614, 72] on input "********" at bounding box center [601, 78] width 212 height 32
click at [1089, 470] on button "Continuar" at bounding box center [1083, 477] width 78 height 30
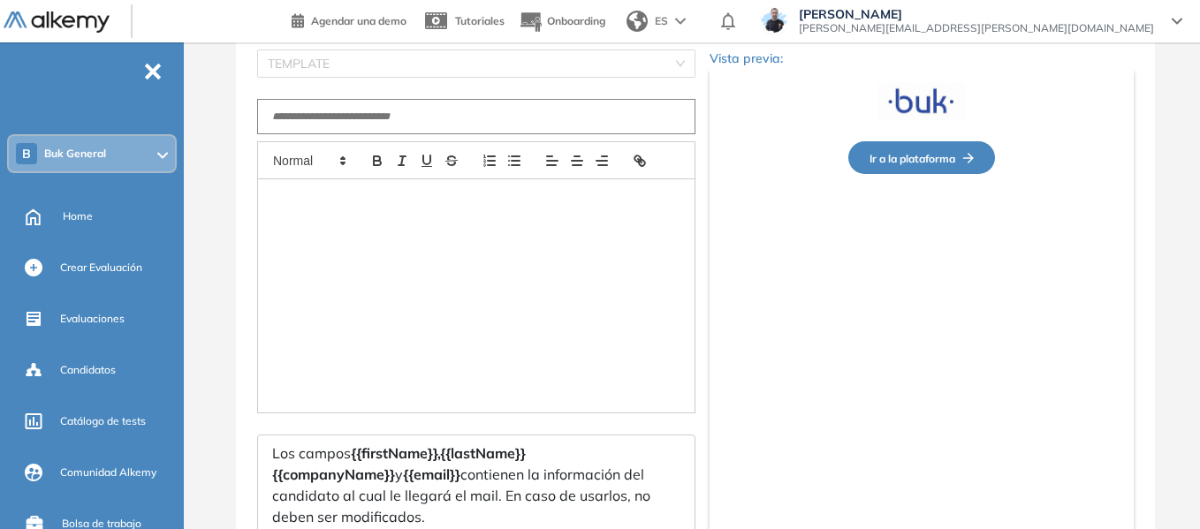
type input "**********"
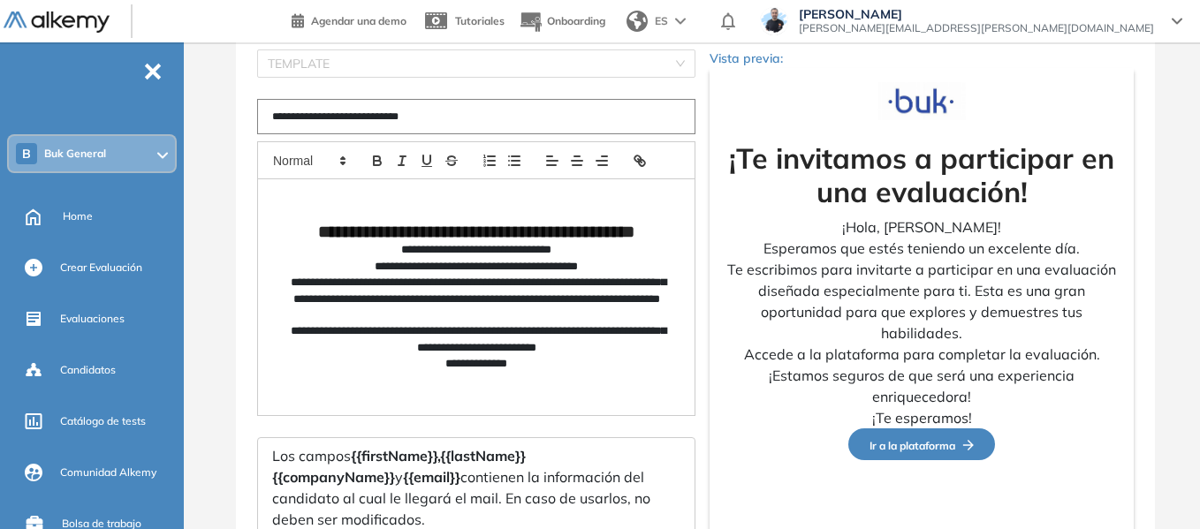
click at [559, 258] on p "**********" at bounding box center [476, 250] width 380 height 16
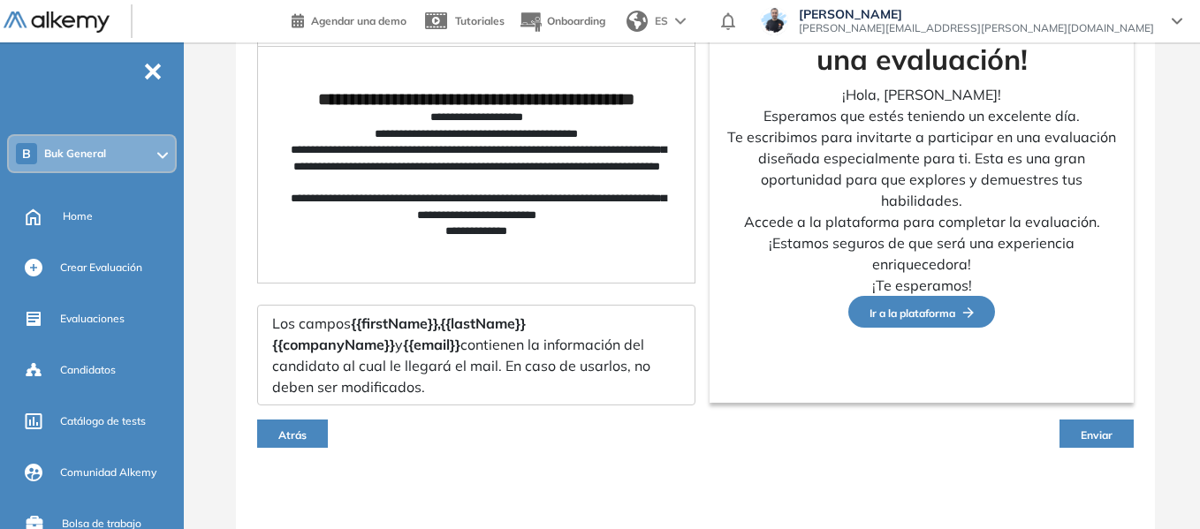
scroll to position [267, 0]
click at [1095, 423] on button "Enviar" at bounding box center [1096, 433] width 74 height 28
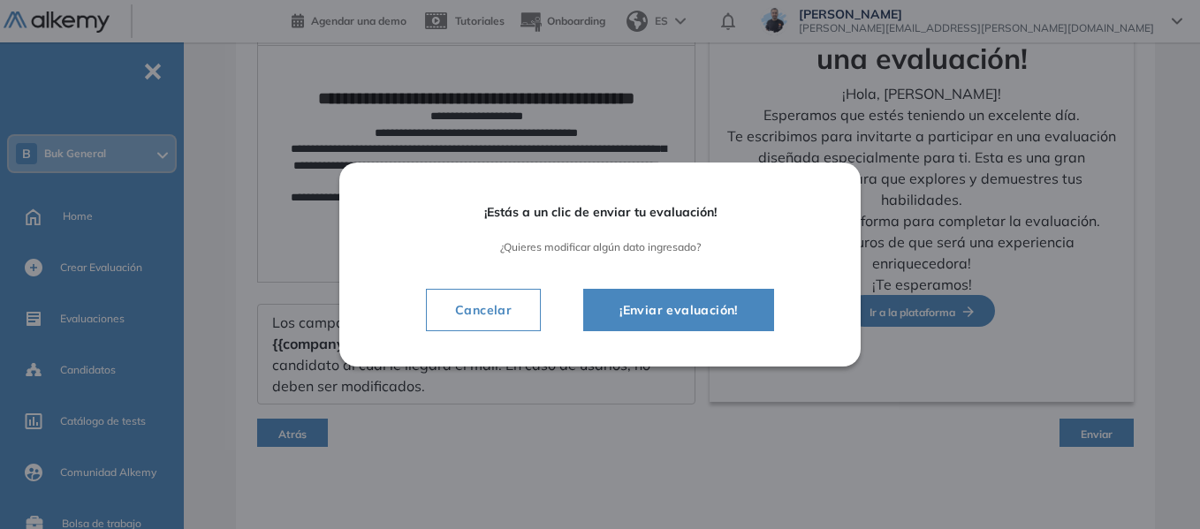
click at [676, 314] on span "¡Enviar evaluación!" at bounding box center [678, 309] width 147 height 21
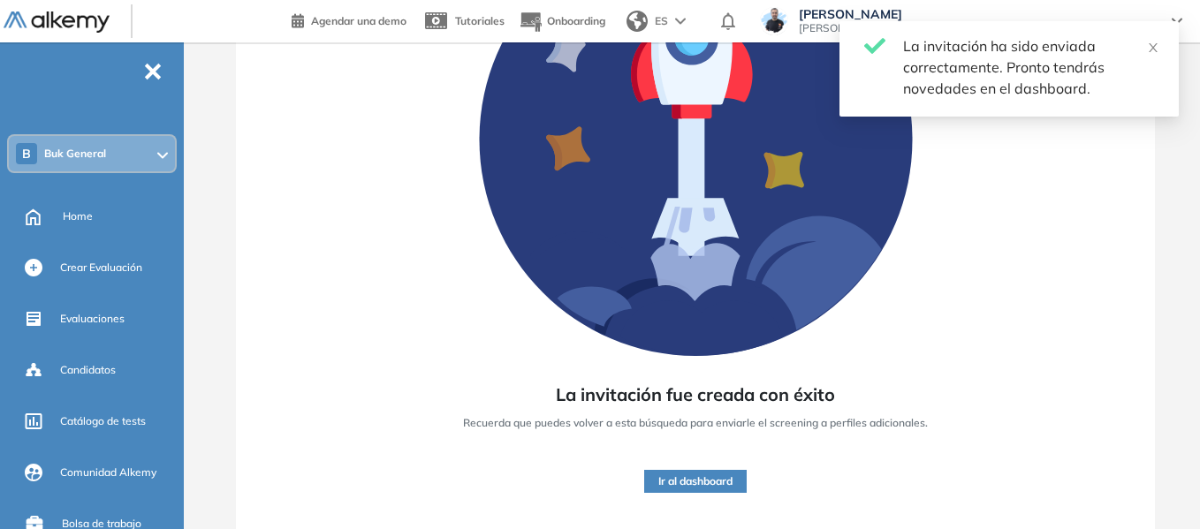
scroll to position [250, 0]
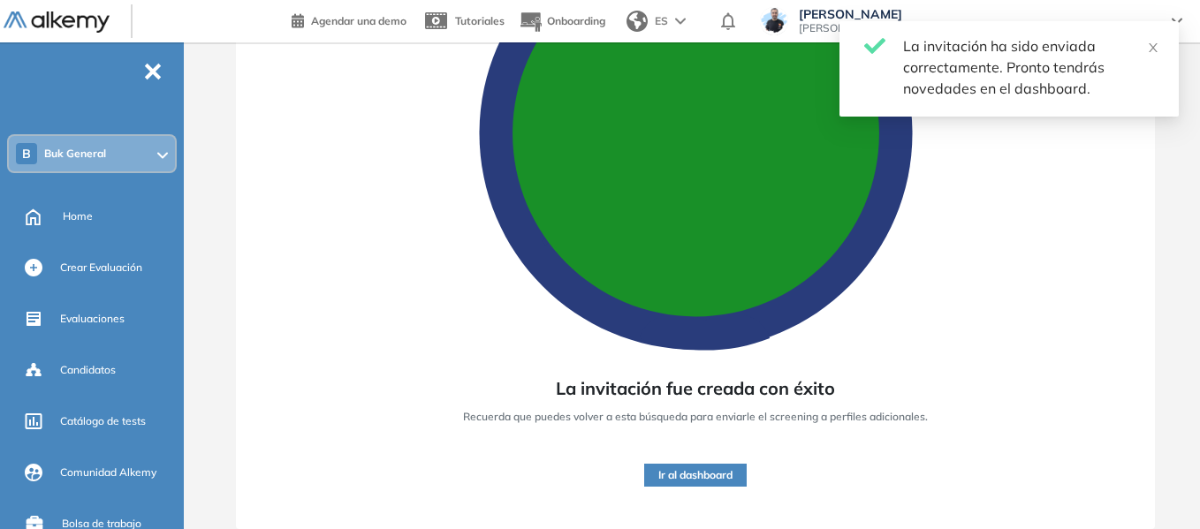
click at [707, 473] on button "Ir al dashboard" at bounding box center [695, 475] width 102 height 23
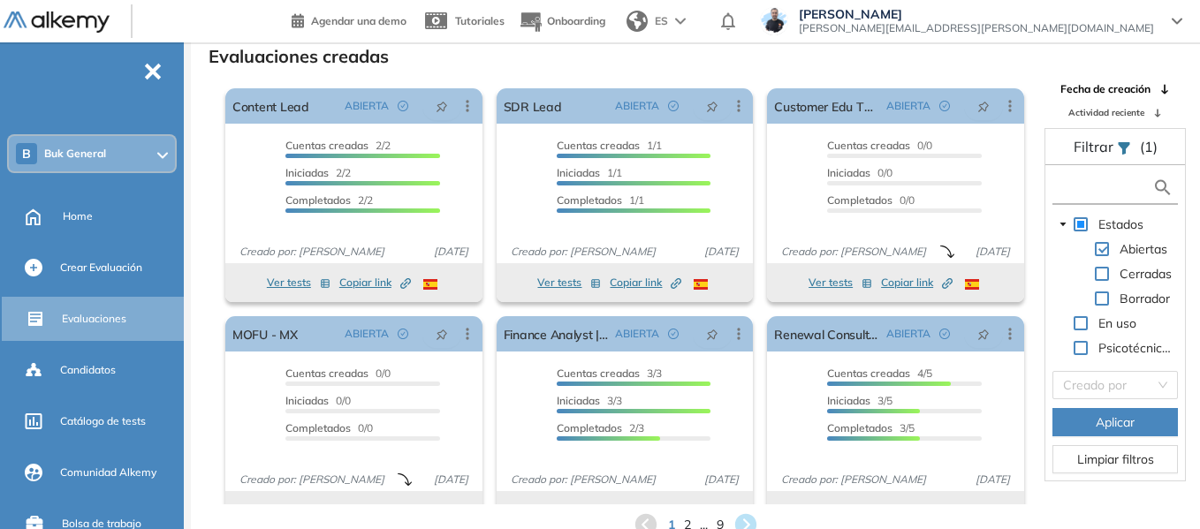
click at [1104, 188] on input "text" at bounding box center [1103, 187] width 95 height 19
type input "***"
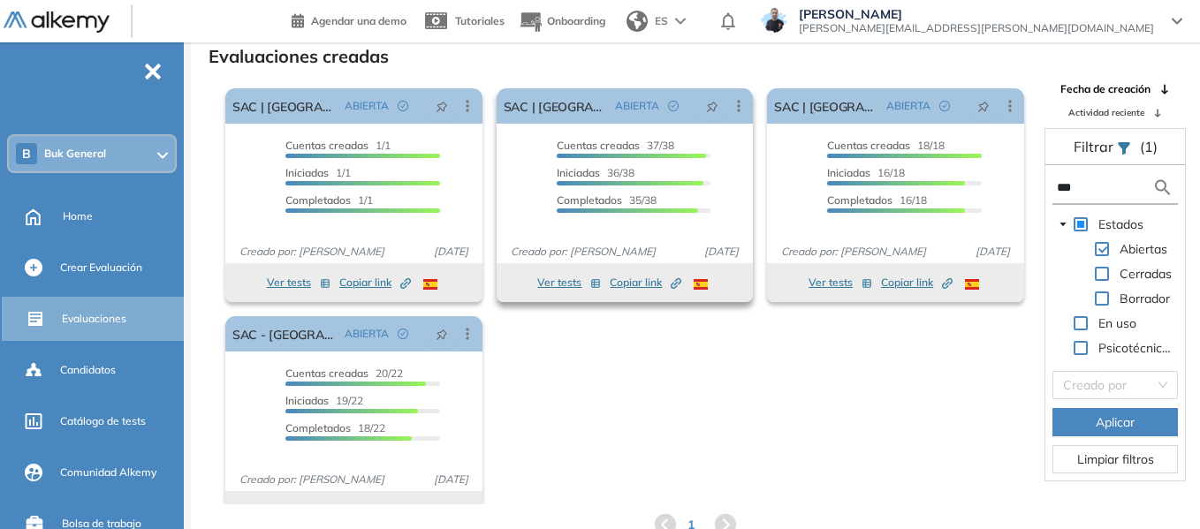
click at [640, 285] on span "Copiar link Created by potrace 1.16, written by [PERSON_NAME] [DATE]-[DATE]" at bounding box center [645, 283] width 72 height 16
click at [898, 279] on span "Copiar link Created by potrace 1.16, written by [PERSON_NAME] [DATE]-[DATE]" at bounding box center [917, 283] width 72 height 16
click at [621, 280] on span "Copiar link Created by potrace 1.16, written by [PERSON_NAME] [DATE]-[DATE]" at bounding box center [645, 283] width 72 height 16
